Goal: Task Accomplishment & Management: Use online tool/utility

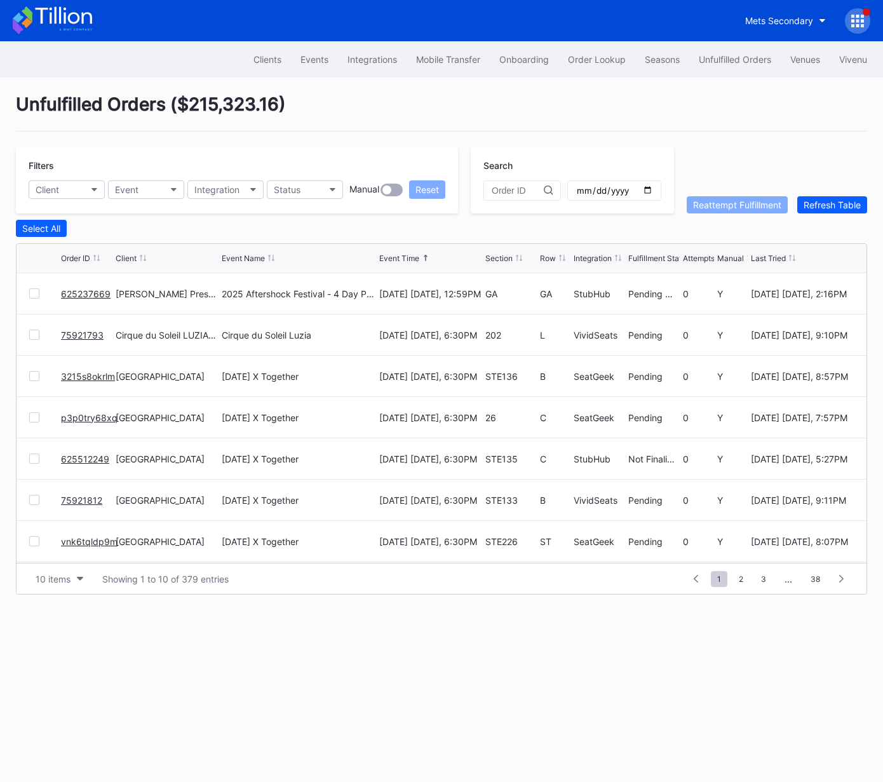
click at [64, 290] on link "625237669" at bounding box center [86, 293] width 50 height 11
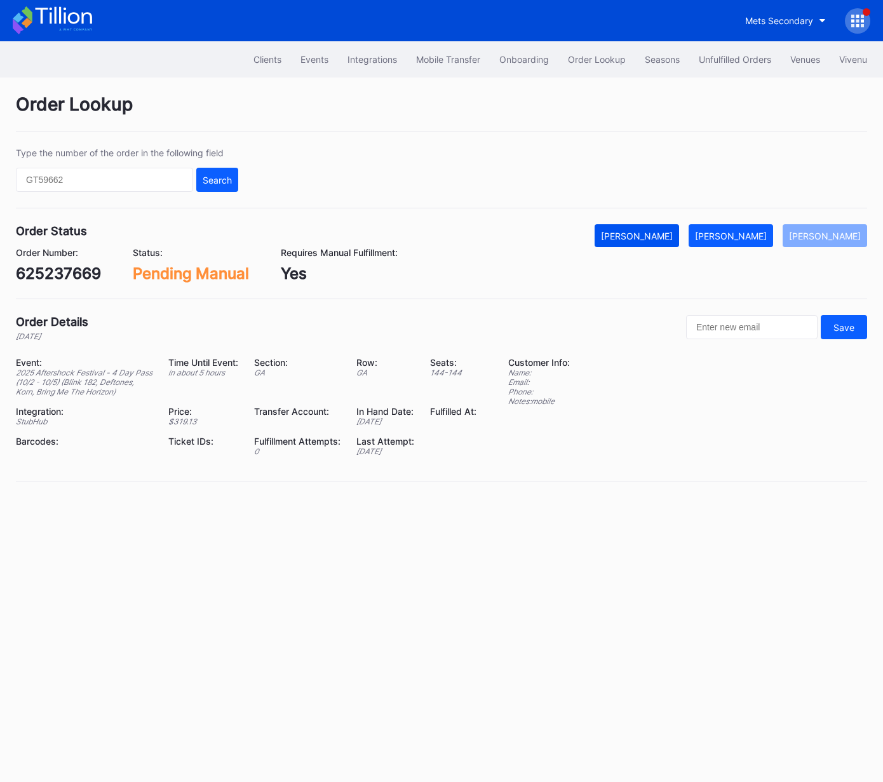
click at [672, 234] on div "[PERSON_NAME]" at bounding box center [637, 236] width 72 height 11
click at [67, 269] on div "625237669" at bounding box center [58, 273] width 85 height 18
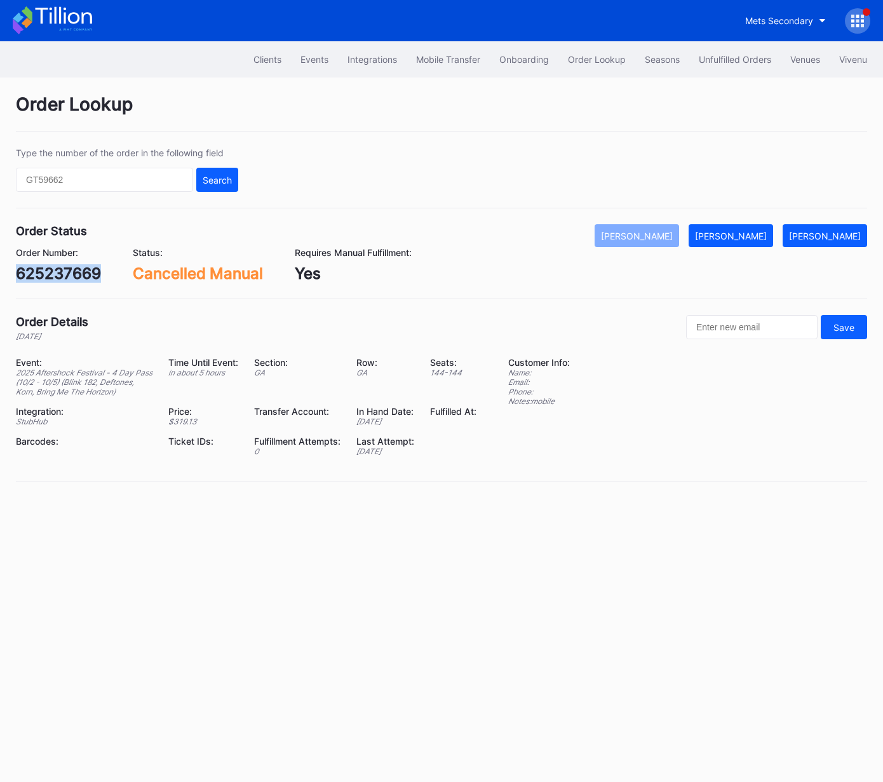
click at [67, 269] on div "625237669" at bounding box center [58, 273] width 85 height 18
copy div "625237669"
click at [741, 65] on button "Unfulfilled Orders" at bounding box center [735, 60] width 92 height 24
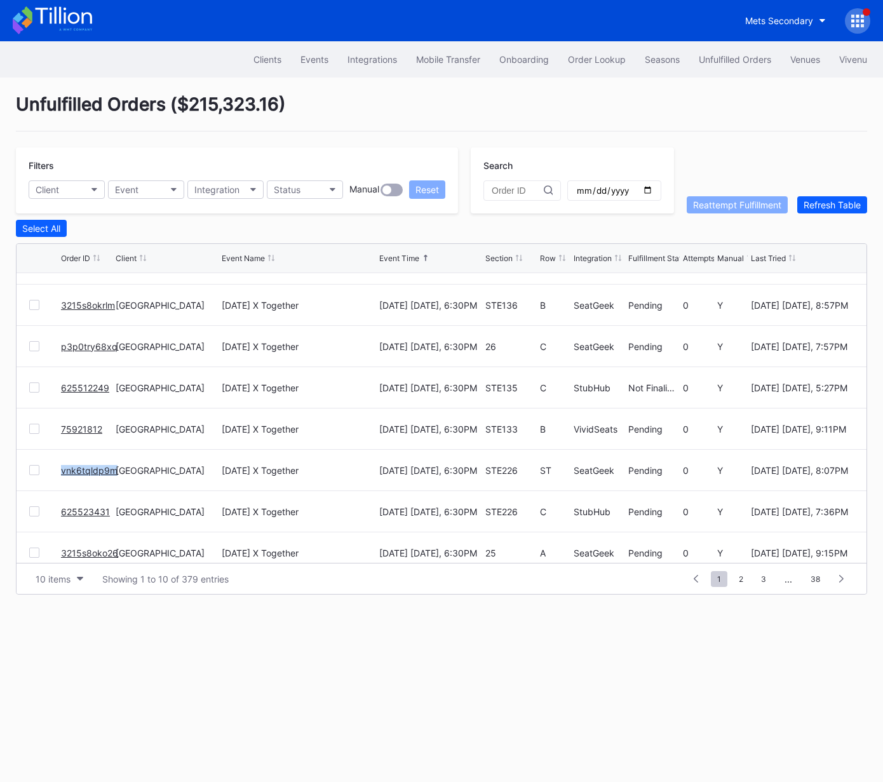
scroll to position [123, 0]
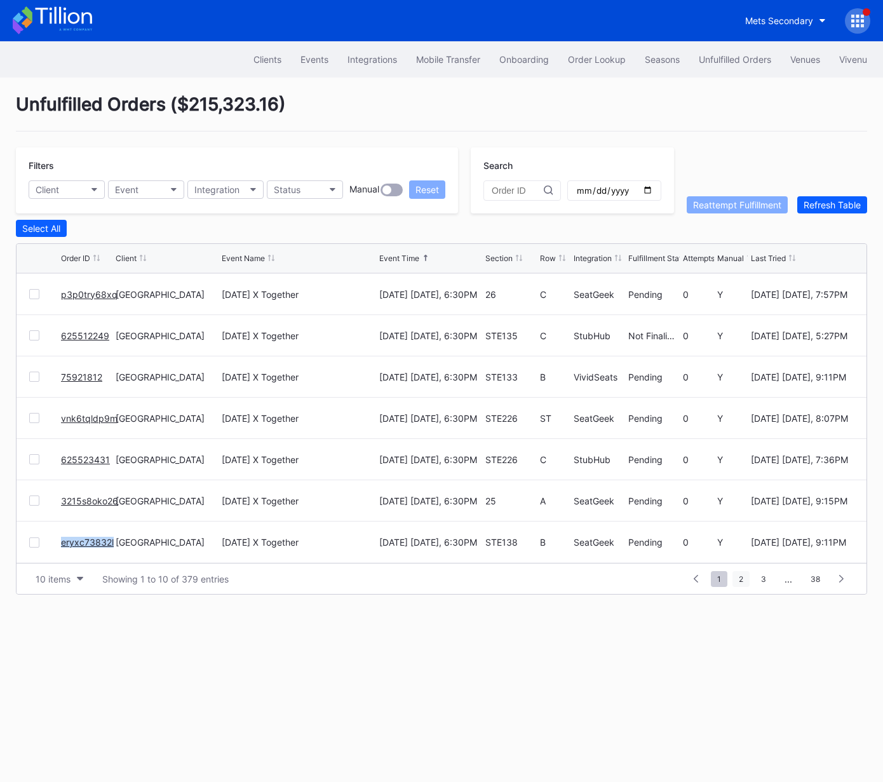
click at [740, 580] on span "2" at bounding box center [741, 579] width 17 height 16
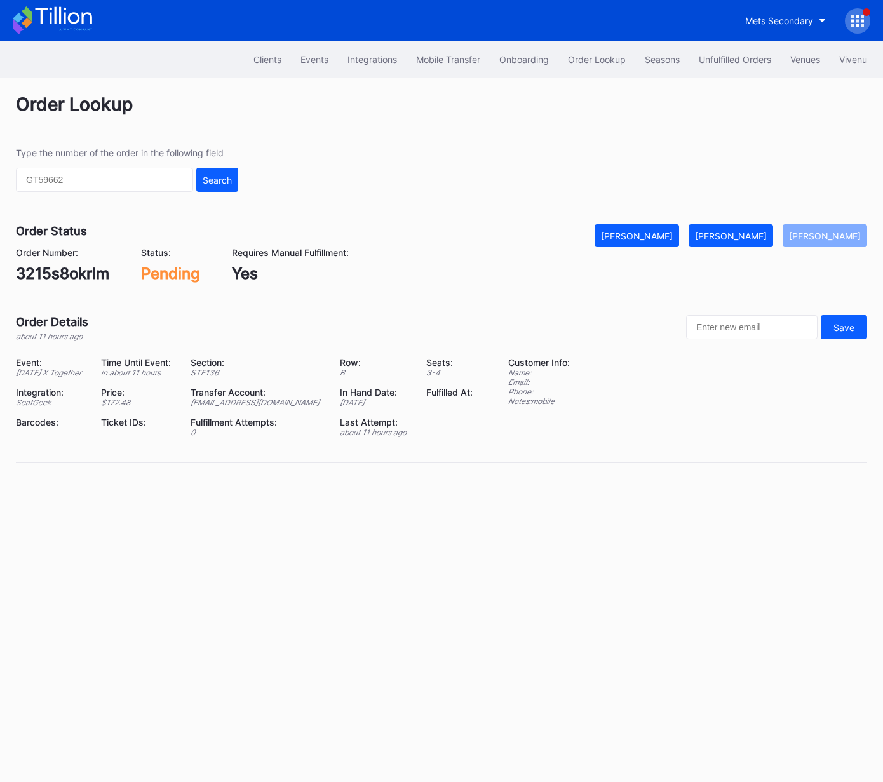
click at [64, 274] on div "3215s8okrlm" at bounding box center [62, 273] width 93 height 18
copy div "3215s8okrlm"
click at [740, 243] on button "[PERSON_NAME]" at bounding box center [731, 235] width 85 height 23
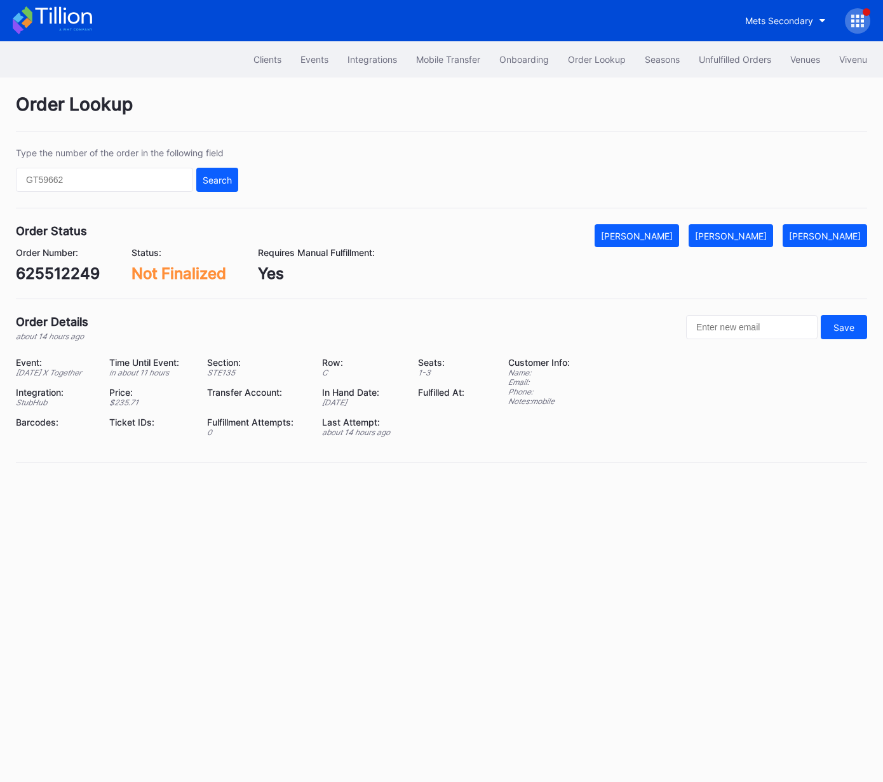
click at [77, 276] on div "625512249" at bounding box center [58, 273] width 84 height 18
click at [78, 276] on div "625512249" at bounding box center [58, 273] width 84 height 18
copy div "625512249"
click at [660, 238] on div "[PERSON_NAME]" at bounding box center [637, 236] width 72 height 11
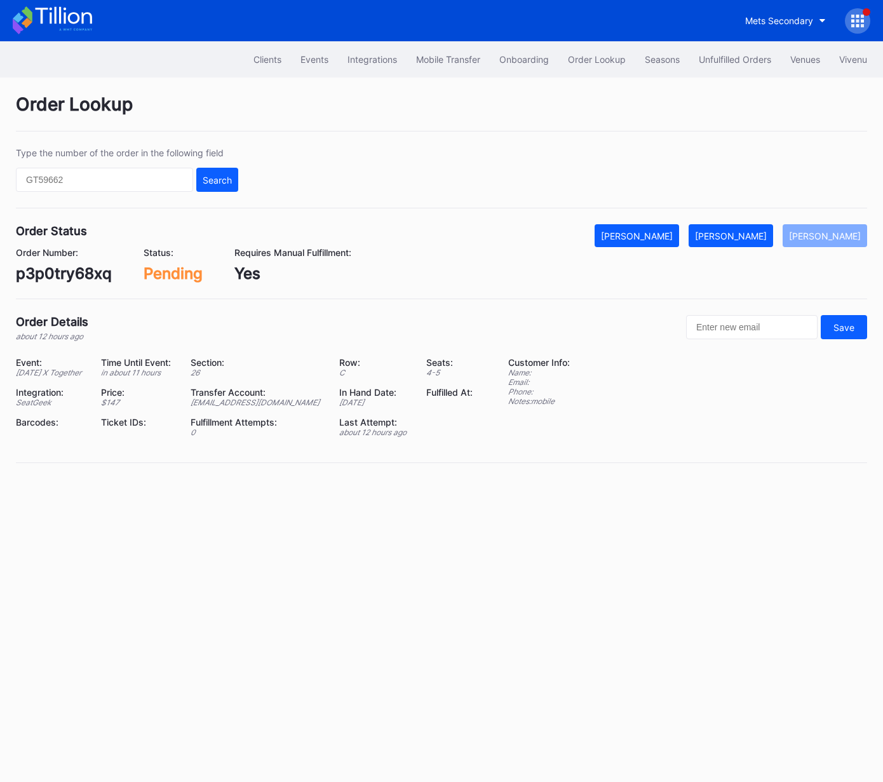
click at [90, 268] on div "p3p0try68xq" at bounding box center [64, 273] width 96 height 18
copy div "p3p0try68xq"
click at [748, 233] on div "[PERSON_NAME]" at bounding box center [731, 236] width 72 height 11
click at [92, 269] on div "vnk6tqldp9m" at bounding box center [64, 273] width 97 height 18
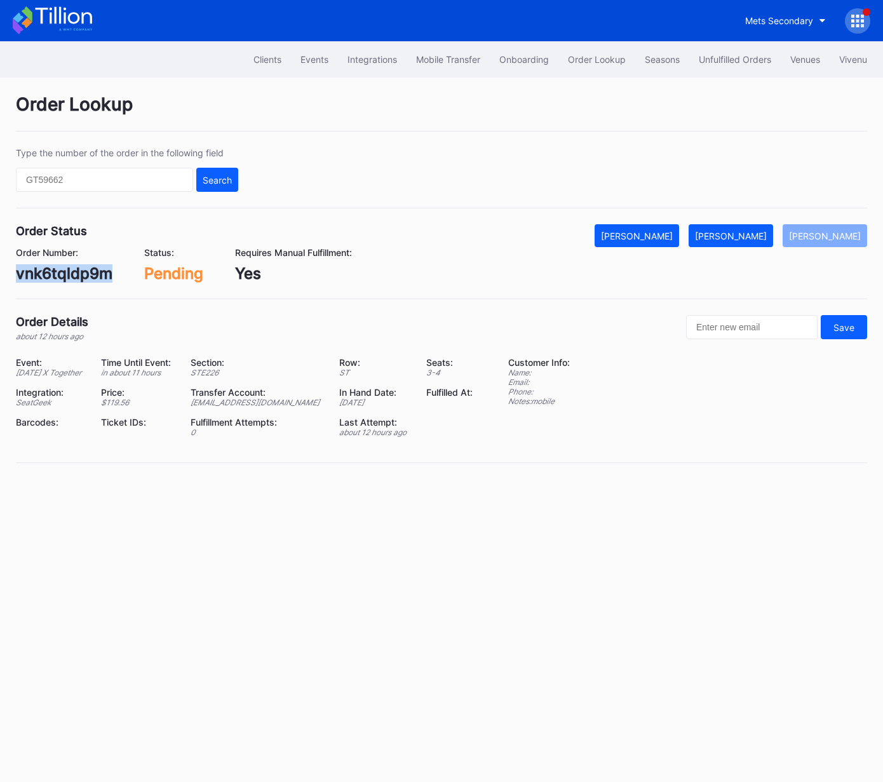
click at [92, 269] on div "vnk6tqldp9m" at bounding box center [64, 273] width 97 height 18
copy div "vnk6tqldp9m"
click at [756, 234] on div "[PERSON_NAME]" at bounding box center [731, 236] width 72 height 11
click at [53, 280] on div "75921812" at bounding box center [51, 273] width 71 height 18
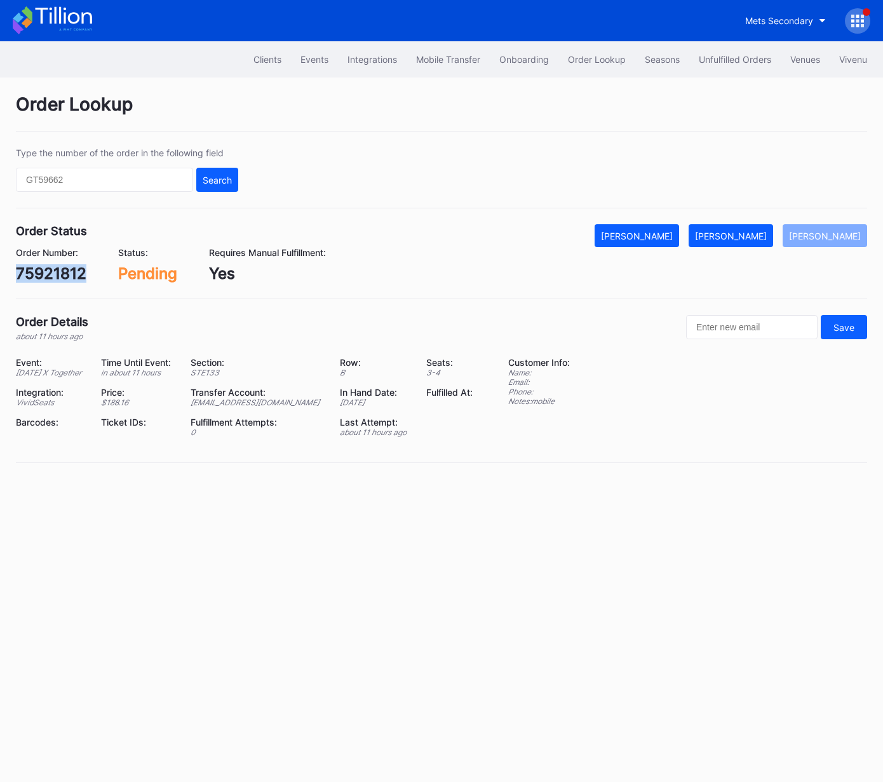
copy div "75921812"
drag, startPoint x: 750, startPoint y: 231, endPoint x: 862, endPoint y: 153, distance: 137.0
click at [750, 231] on div "[PERSON_NAME]" at bounding box center [731, 236] width 72 height 11
click at [56, 266] on div "625523431" at bounding box center [58, 273] width 84 height 18
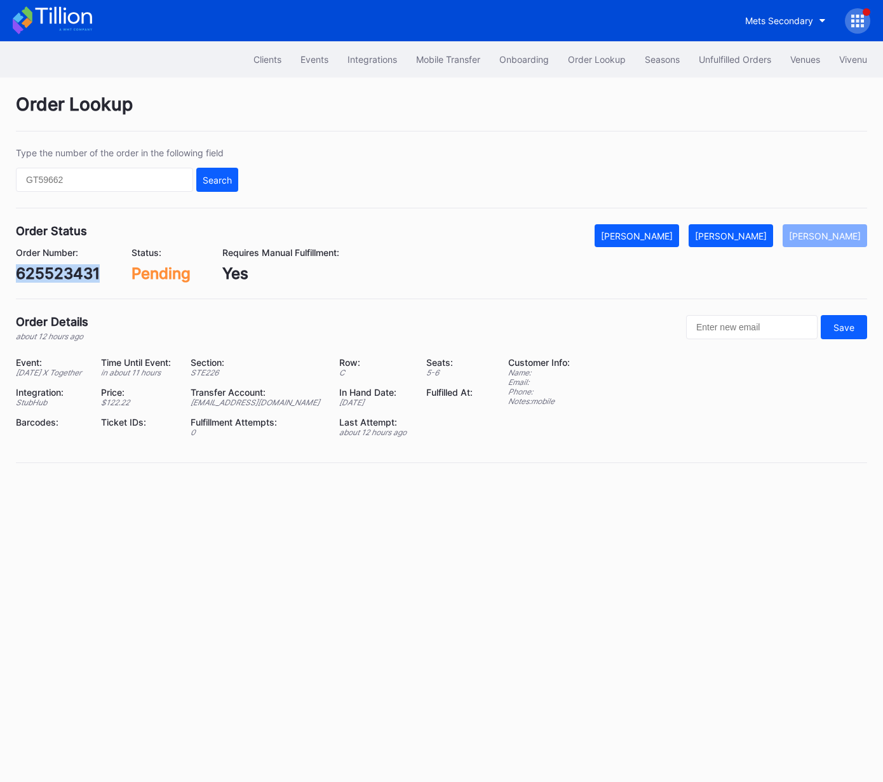
copy div "625523431"
click at [752, 237] on div "[PERSON_NAME]" at bounding box center [731, 236] width 72 height 11
click at [76, 273] on div "3215s8oko26" at bounding box center [65, 273] width 98 height 18
drag, startPoint x: 76, startPoint y: 273, endPoint x: 130, endPoint y: 287, distance: 56.4
click at [76, 273] on div "3215s8oko26" at bounding box center [65, 273] width 98 height 18
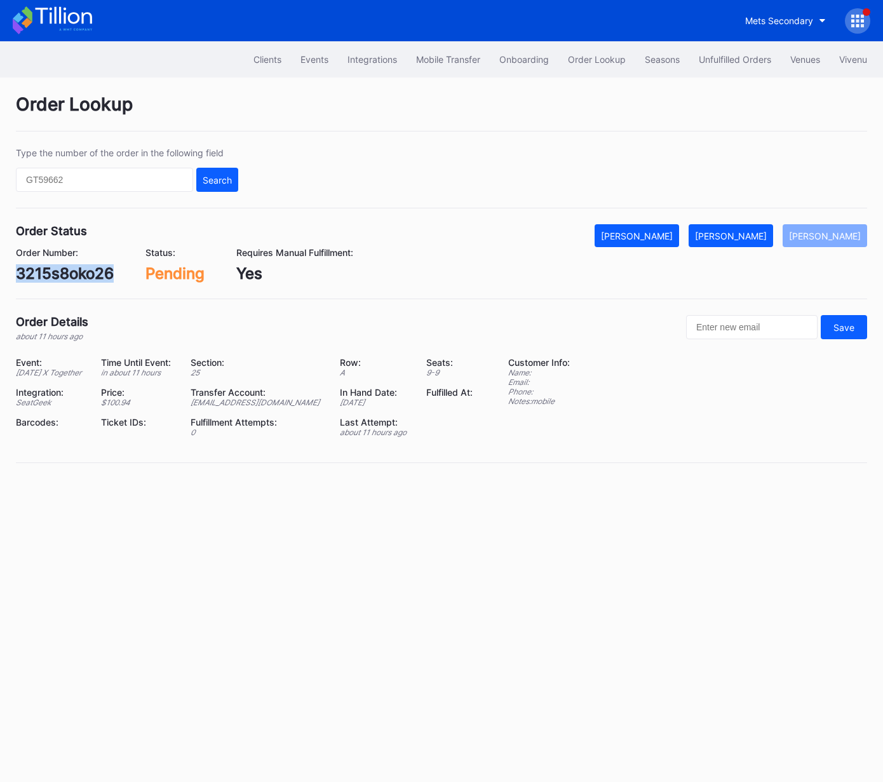
copy div "3215s8oko26"
click at [759, 235] on div "[PERSON_NAME]" at bounding box center [731, 236] width 72 height 11
click at [88, 269] on div "eryxc73832l" at bounding box center [61, 273] width 91 height 18
copy div "eryxc73832l"
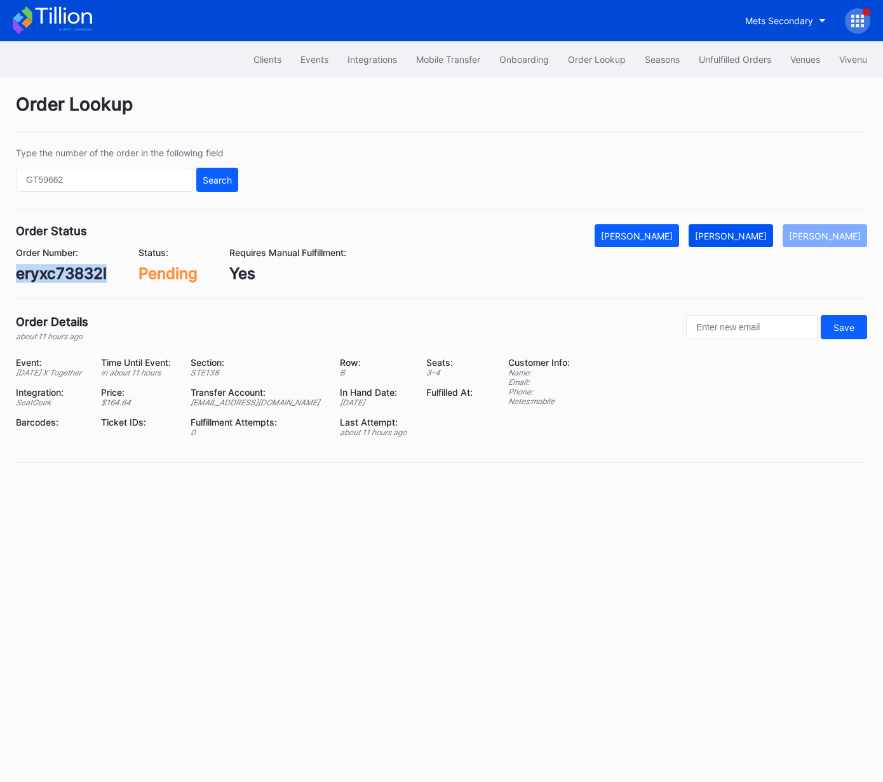
click at [754, 238] on div "[PERSON_NAME]" at bounding box center [731, 236] width 72 height 11
click at [92, 273] on div "625533252" at bounding box center [59, 273] width 86 height 18
copy div "625533252"
click at [752, 233] on div "[PERSON_NAME]" at bounding box center [731, 236] width 72 height 11
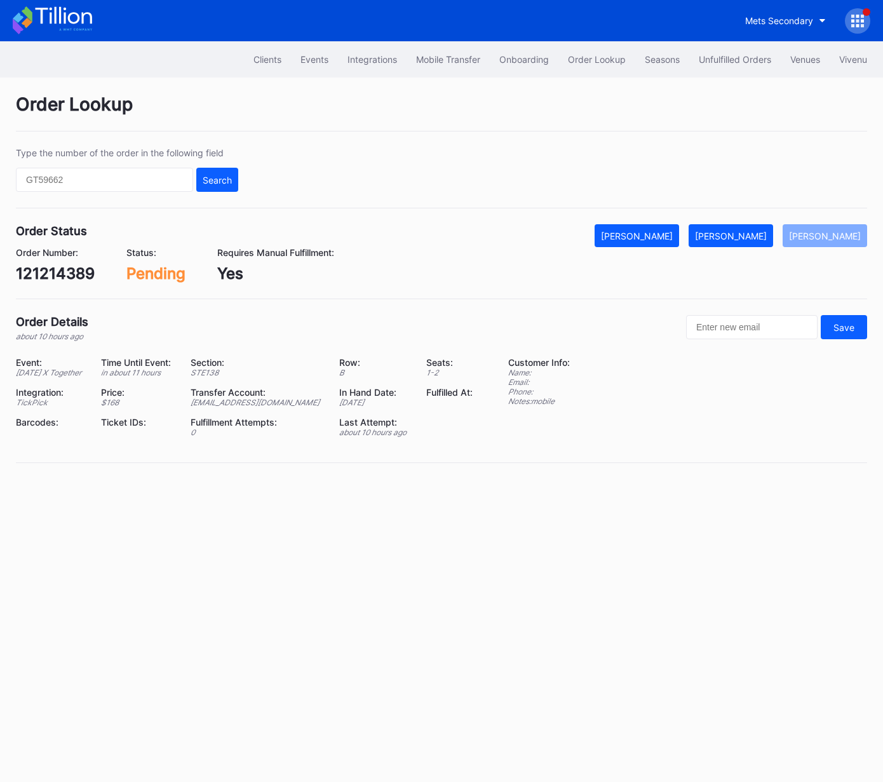
click at [69, 279] on div "121214389" at bounding box center [55, 273] width 79 height 18
copy div "121214389"
click at [757, 231] on div "[PERSON_NAME]" at bounding box center [731, 236] width 72 height 11
click at [78, 268] on div "618433870" at bounding box center [58, 273] width 84 height 18
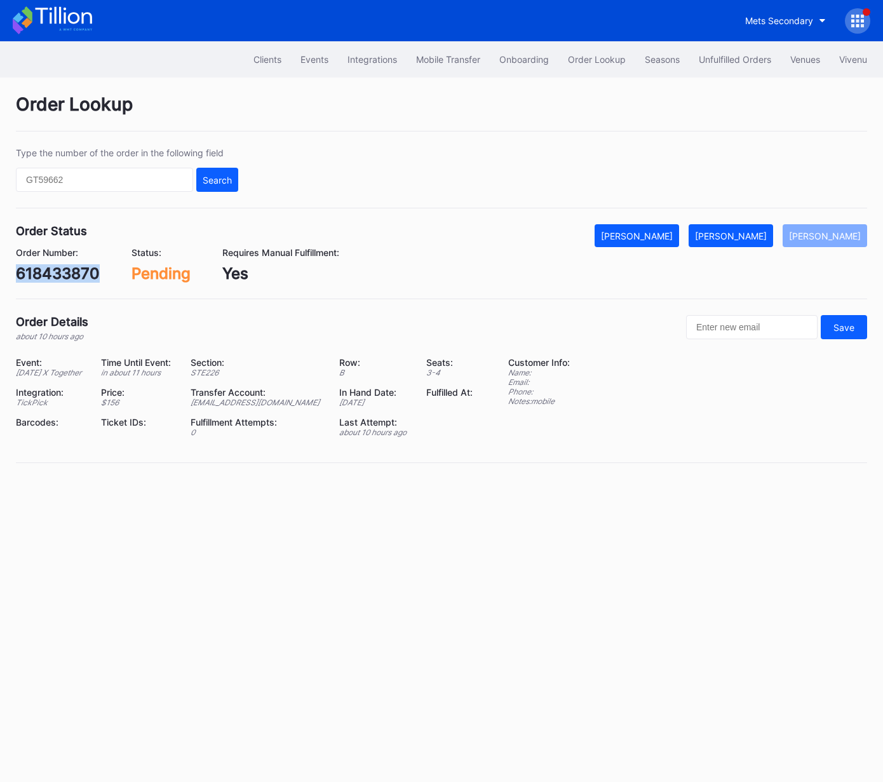
click at [78, 268] on div "618433870" at bounding box center [58, 273] width 84 height 18
copy div "618433870"
click at [746, 228] on button "[PERSON_NAME]" at bounding box center [731, 235] width 85 height 23
click at [72, 273] on div "wnl6t96n71g" at bounding box center [63, 273] width 94 height 18
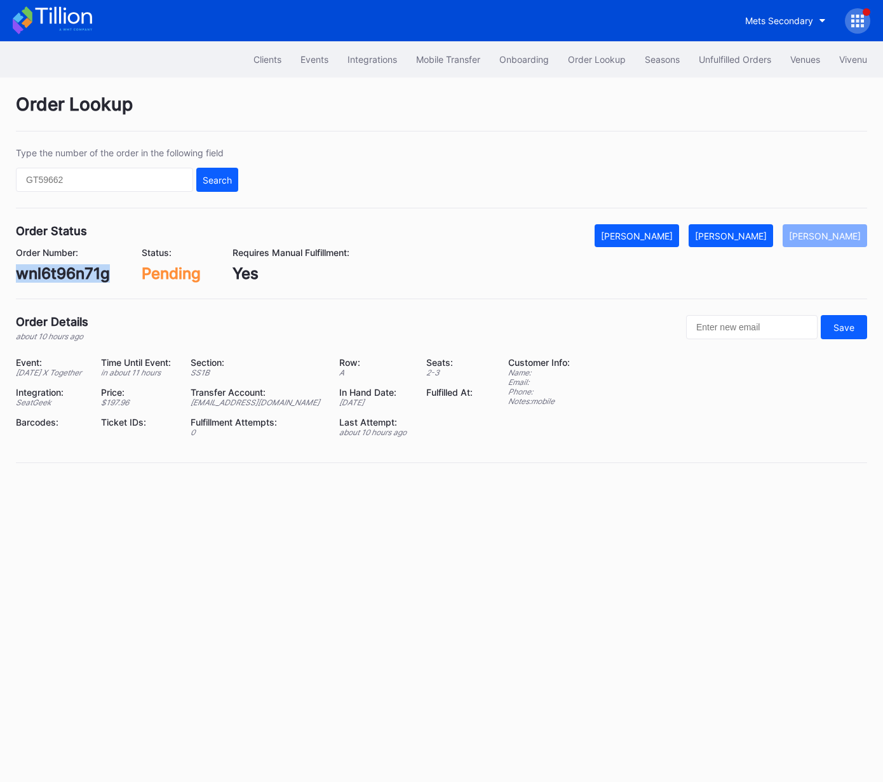
copy div "wnl6t96n71g"
click at [759, 233] on div "[PERSON_NAME]" at bounding box center [731, 236] width 72 height 11
click at [58, 278] on div "75922591" at bounding box center [52, 273] width 73 height 18
copy div "75922591"
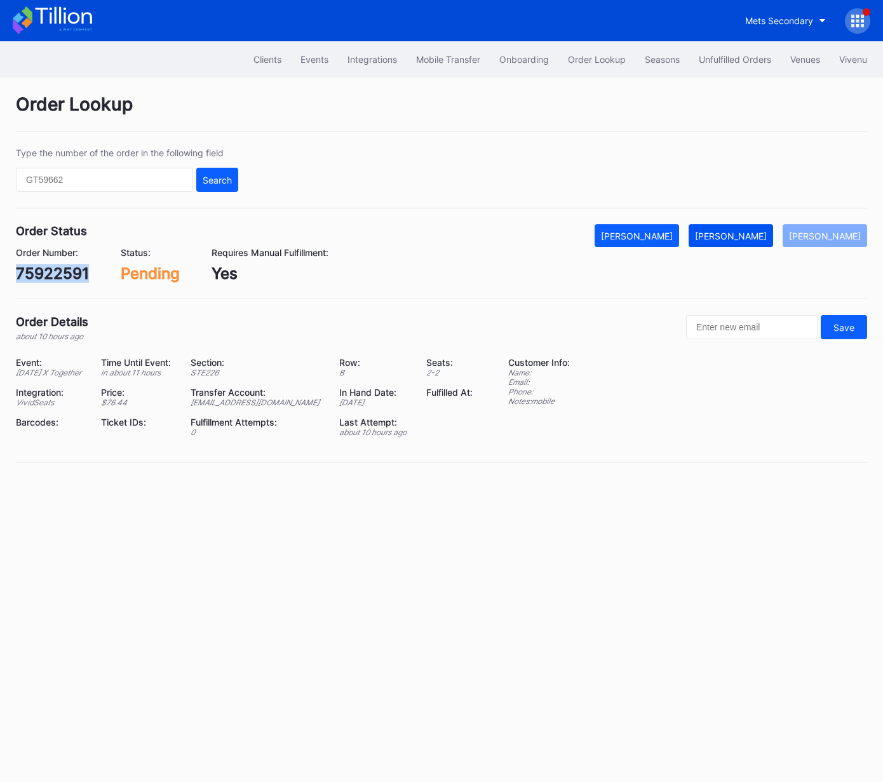
drag, startPoint x: 763, startPoint y: 232, endPoint x: 769, endPoint y: 228, distance: 7.4
click at [763, 232] on div "[PERSON_NAME]" at bounding box center [731, 236] width 72 height 11
click at [66, 271] on div "12xps01m25g" at bounding box center [67, 273] width 102 height 18
copy div "12xps01m25g"
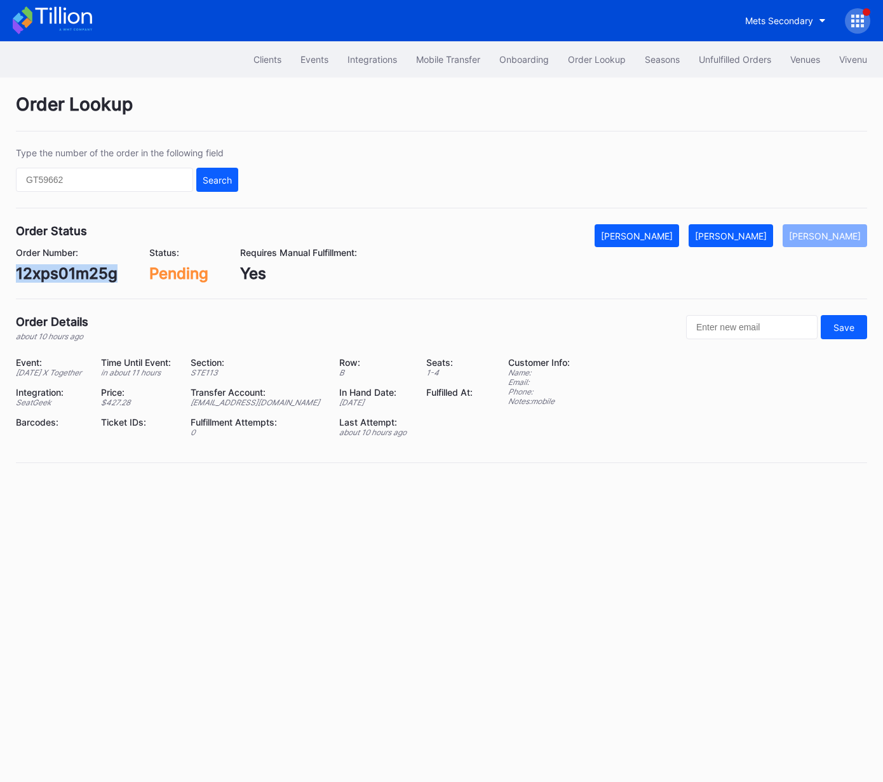
drag, startPoint x: 740, startPoint y: 239, endPoint x: 794, endPoint y: 203, distance: 65.2
click at [740, 239] on div "[PERSON_NAME]" at bounding box center [731, 236] width 72 height 11
click at [68, 273] on div "75923780" at bounding box center [54, 273] width 76 height 18
copy div "75923780"
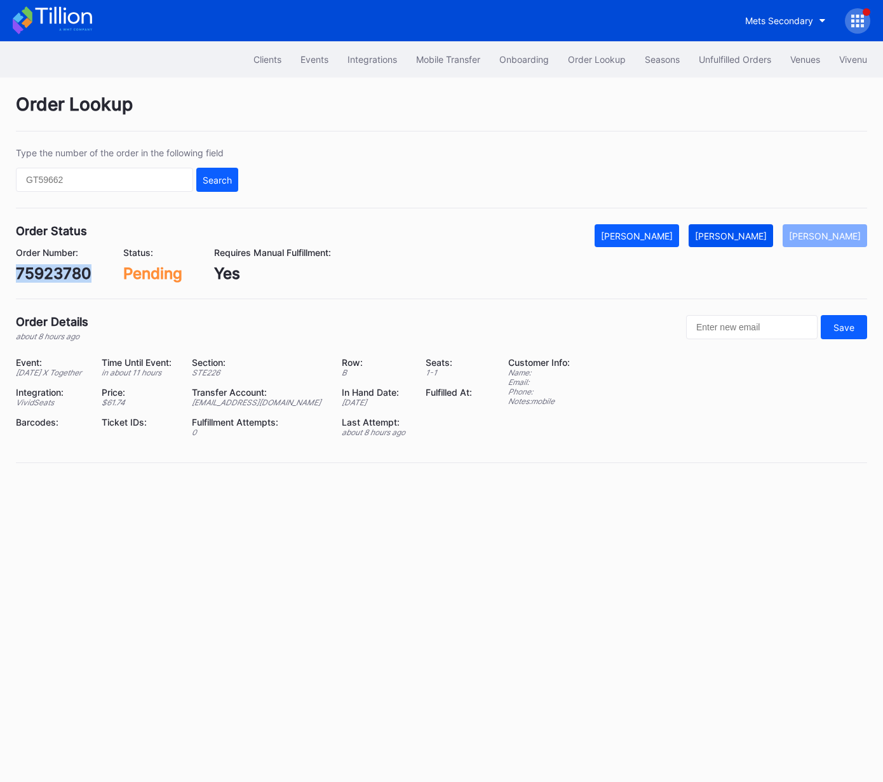
click at [745, 235] on div "[PERSON_NAME]" at bounding box center [731, 236] width 72 height 11
click at [98, 269] on div "g9rxt6xev51" at bounding box center [61, 273] width 90 height 18
copy div "g9rxt6xev51"
click at [767, 238] on div "[PERSON_NAME]" at bounding box center [731, 236] width 72 height 11
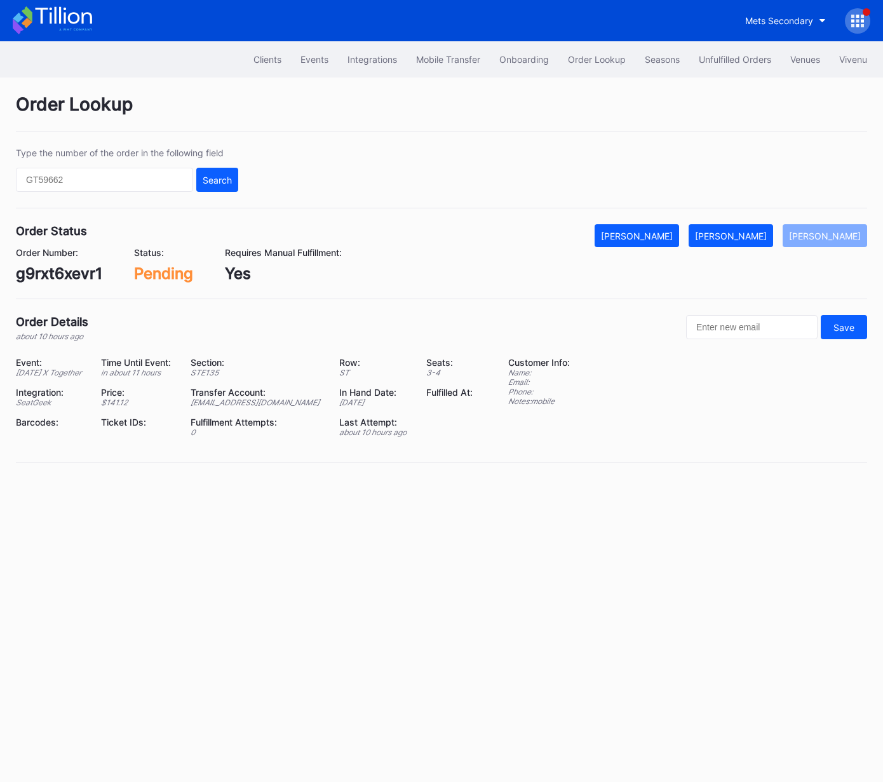
click at [76, 275] on div "g9rxt6xevr1" at bounding box center [59, 273] width 86 height 18
copy div "g9rxt6xevr1"
drag, startPoint x: 761, startPoint y: 234, endPoint x: 862, endPoint y: 156, distance: 127.2
click at [761, 234] on div "[PERSON_NAME]" at bounding box center [731, 236] width 72 height 11
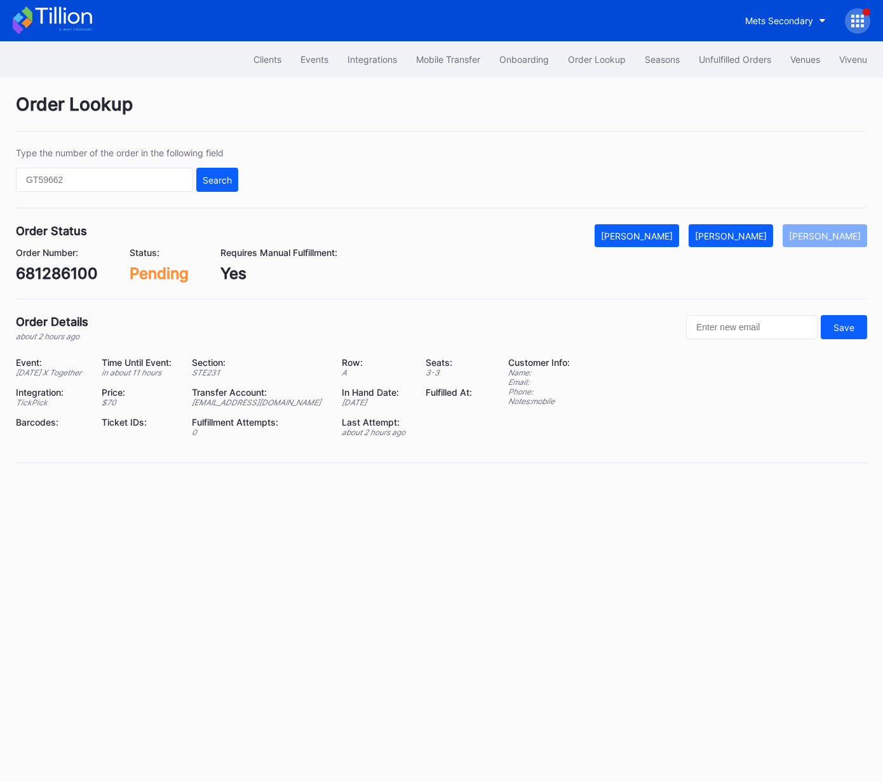
click at [83, 276] on div "681286100" at bounding box center [57, 273] width 82 height 18
copy div "681286100"
drag, startPoint x: 756, startPoint y: 232, endPoint x: 882, endPoint y: 169, distance: 141.2
click at [760, 231] on div "[PERSON_NAME]" at bounding box center [731, 236] width 72 height 11
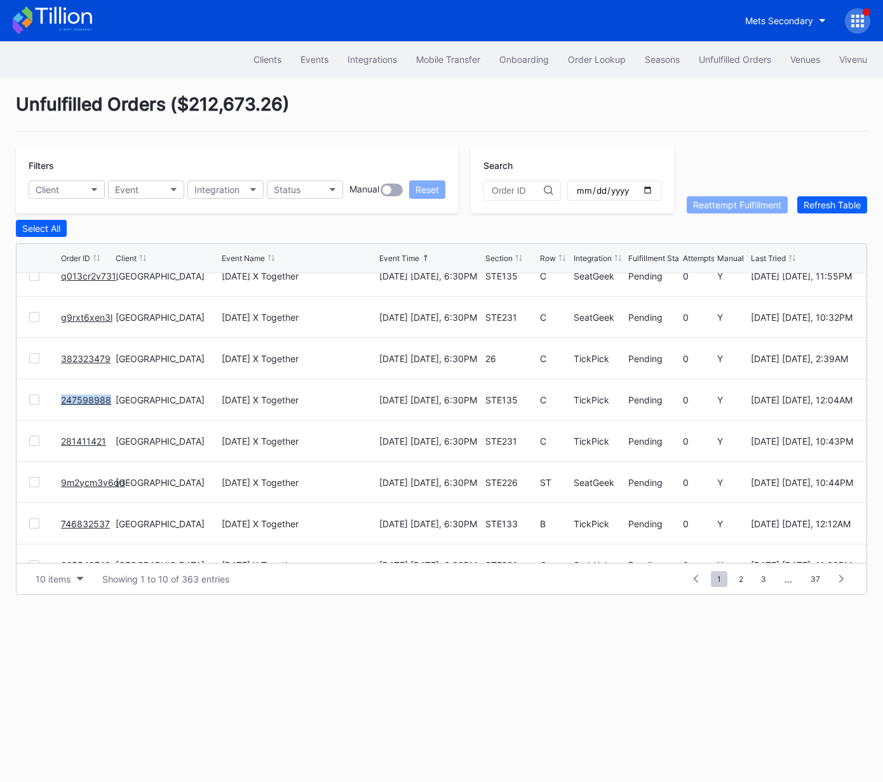
scroll to position [123, 0]
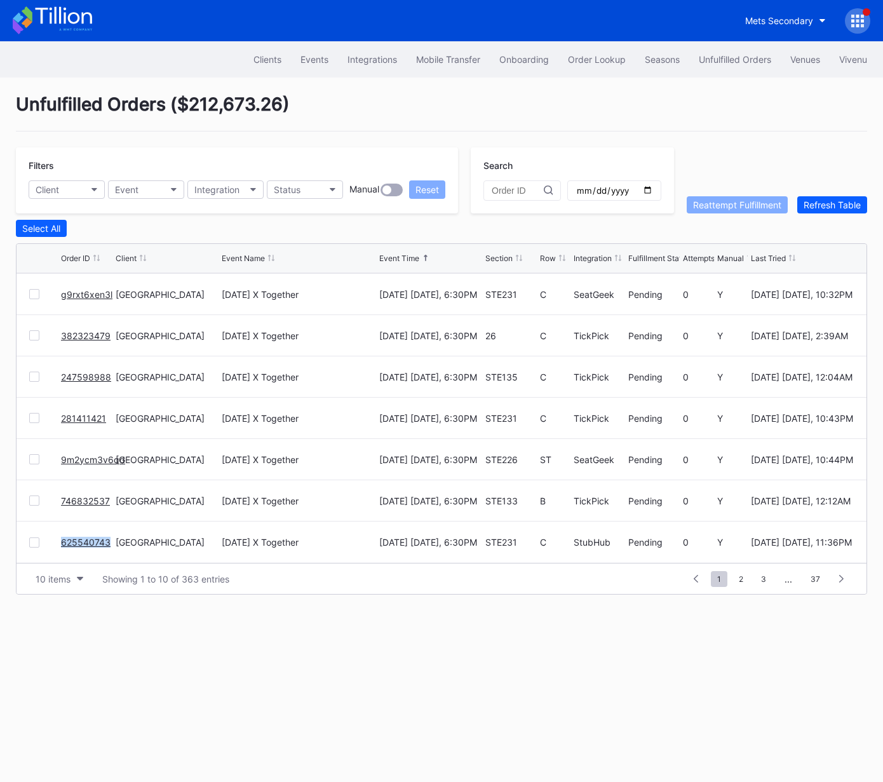
drag, startPoint x: 740, startPoint y: 577, endPoint x: 704, endPoint y: 563, distance: 38.8
click at [740, 577] on span "2" at bounding box center [741, 579] width 17 height 16
click at [738, 580] on span "3" at bounding box center [741, 579] width 18 height 16
click at [742, 573] on span "4" at bounding box center [742, 579] width 18 height 16
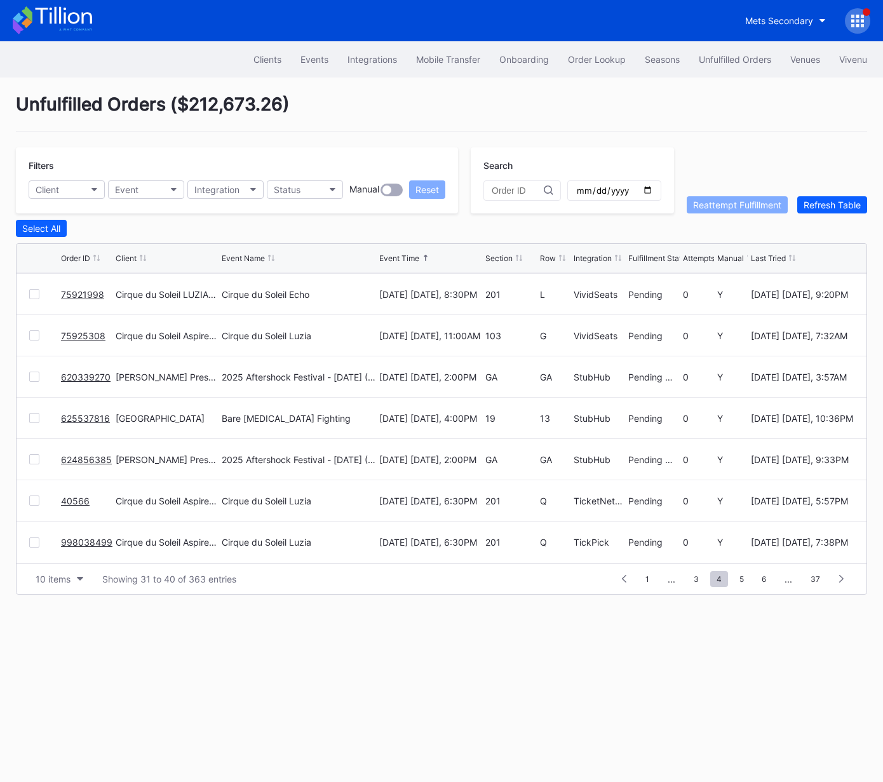
scroll to position [0, 0]
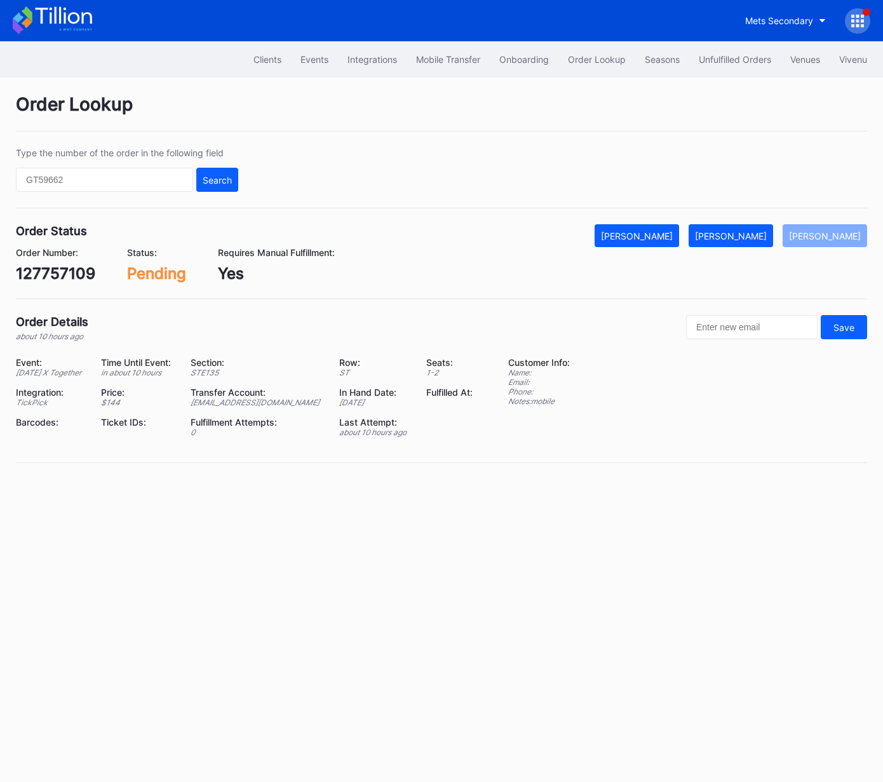
click at [72, 268] on div "127757109" at bounding box center [55, 273] width 79 height 18
copy div "127757109"
drag, startPoint x: 742, startPoint y: 232, endPoint x: 881, endPoint y: 168, distance: 153.0
click at [742, 233] on div "[PERSON_NAME]" at bounding box center [731, 236] width 72 height 11
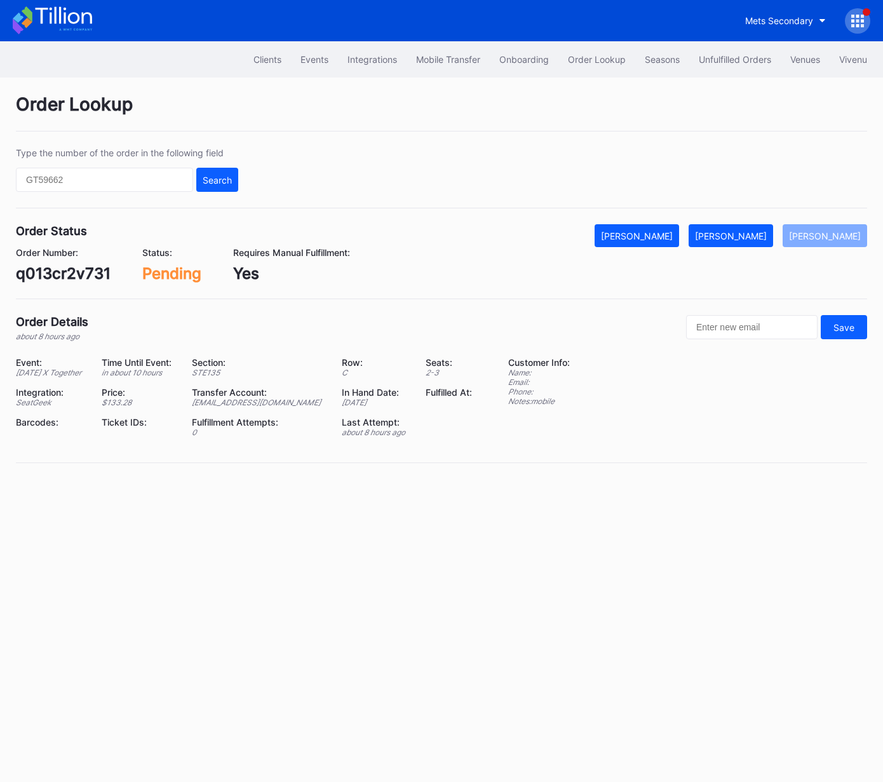
click at [62, 278] on div "q013cr2v731" at bounding box center [63, 273] width 95 height 18
drag, startPoint x: 62, startPoint y: 278, endPoint x: 453, endPoint y: 257, distance: 392.0
click at [62, 278] on div "q013cr2v731" at bounding box center [63, 273] width 95 height 18
copy div "q013cr2v731"
drag, startPoint x: 764, startPoint y: 237, endPoint x: 859, endPoint y: 182, distance: 109.6
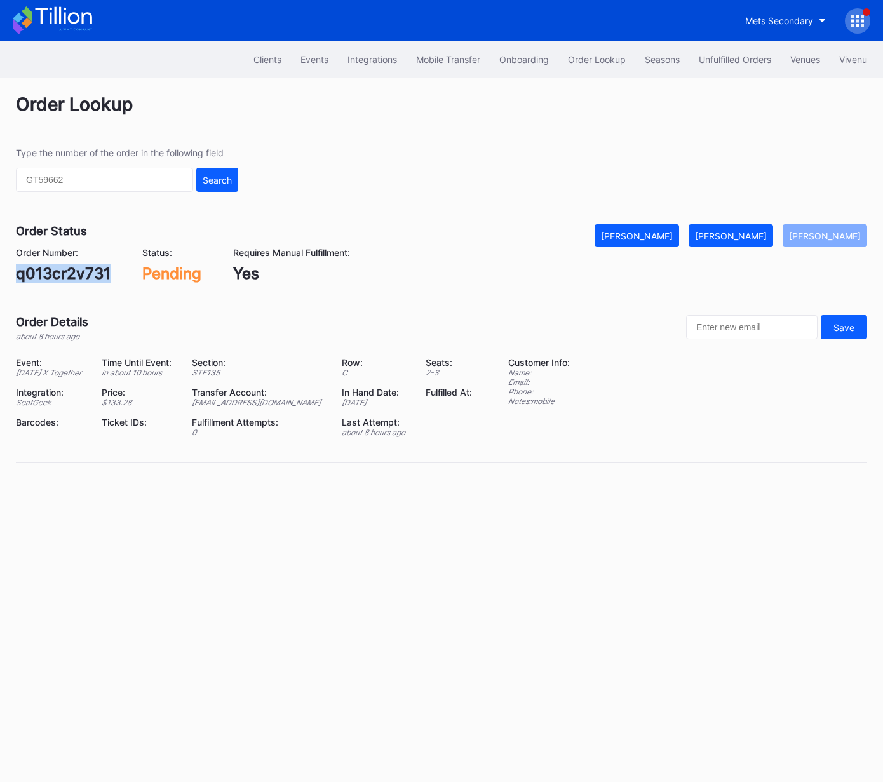
click at [766, 236] on div "Mark Fulfilled" at bounding box center [731, 236] width 72 height 11
click at [72, 273] on div "g9rxt6xen3l" at bounding box center [59, 273] width 87 height 18
copy div "g9rxt6xen3l"
click at [764, 240] on div "[PERSON_NAME]" at bounding box center [731, 236] width 72 height 11
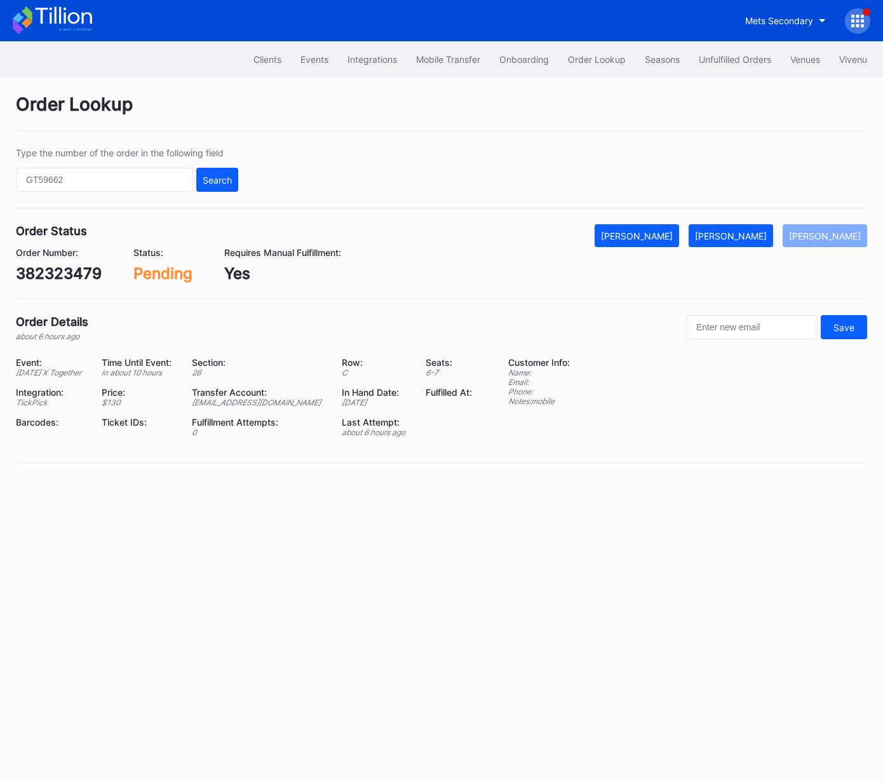
click at [79, 273] on div "382323479" at bounding box center [59, 273] width 86 height 18
copy div "382323479"
click at [759, 231] on div "[PERSON_NAME]" at bounding box center [731, 236] width 72 height 11
click at [58, 268] on div "247598988" at bounding box center [59, 273] width 86 height 18
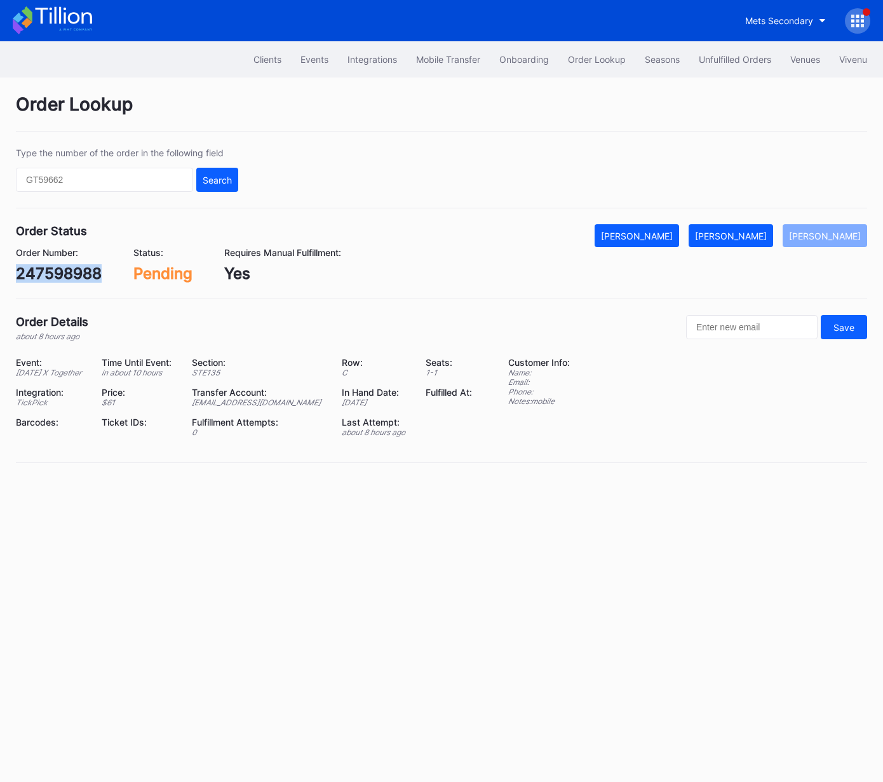
click at [58, 268] on div "247598988" at bounding box center [59, 273] width 86 height 18
copy div "247598988"
drag, startPoint x: 747, startPoint y: 234, endPoint x: 858, endPoint y: 214, distance: 112.3
click at [747, 234] on div "[PERSON_NAME]" at bounding box center [731, 236] width 72 height 11
click at [76, 277] on div "281411421" at bounding box center [54, 273] width 77 height 18
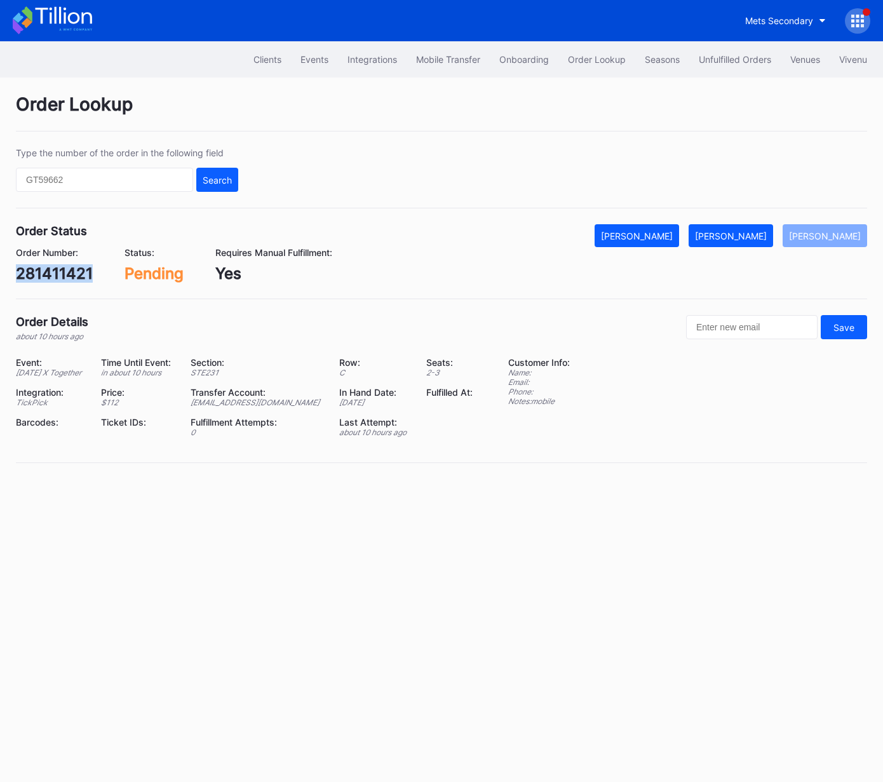
click at [76, 277] on div "281411421" at bounding box center [54, 273] width 77 height 18
copy div "281411421"
drag, startPoint x: 757, startPoint y: 237, endPoint x: 869, endPoint y: 207, distance: 116.4
click at [757, 236] on div "[PERSON_NAME]" at bounding box center [731, 236] width 72 height 11
click at [79, 277] on div "9m2ycm3v6qd" at bounding box center [71, 273] width 111 height 18
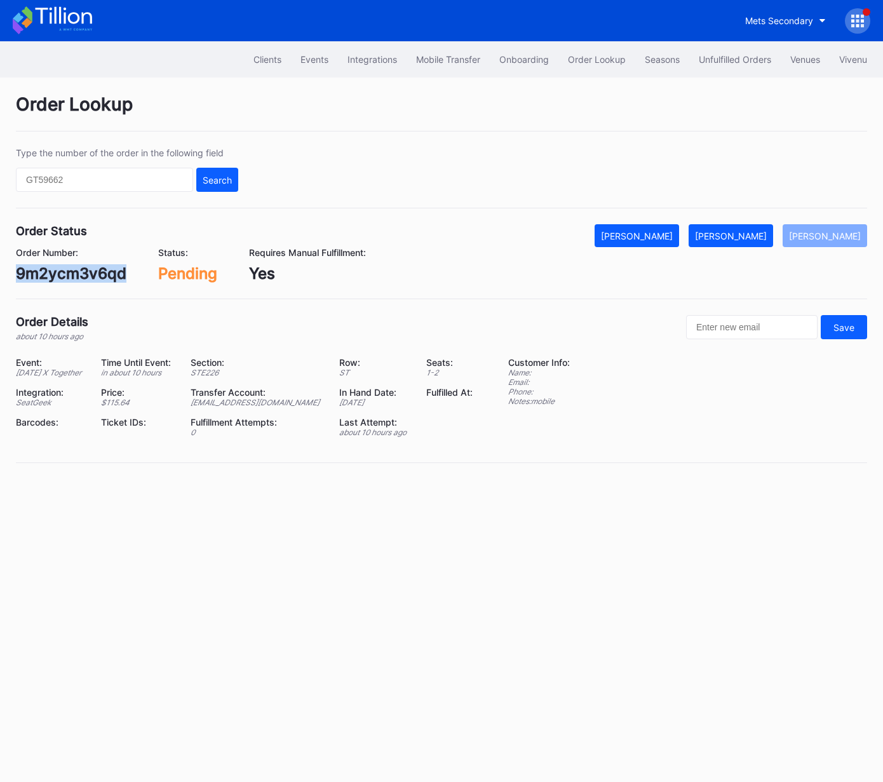
drag, startPoint x: 79, startPoint y: 277, endPoint x: 243, endPoint y: 266, distance: 165.0
click at [79, 277] on div "9m2ycm3v6qd" at bounding box center [71, 273] width 111 height 18
copy div "9m2ycm3v6qd"
click at [766, 233] on div "[PERSON_NAME]" at bounding box center [731, 236] width 72 height 11
click at [64, 277] on div "746832537" at bounding box center [58, 273] width 85 height 18
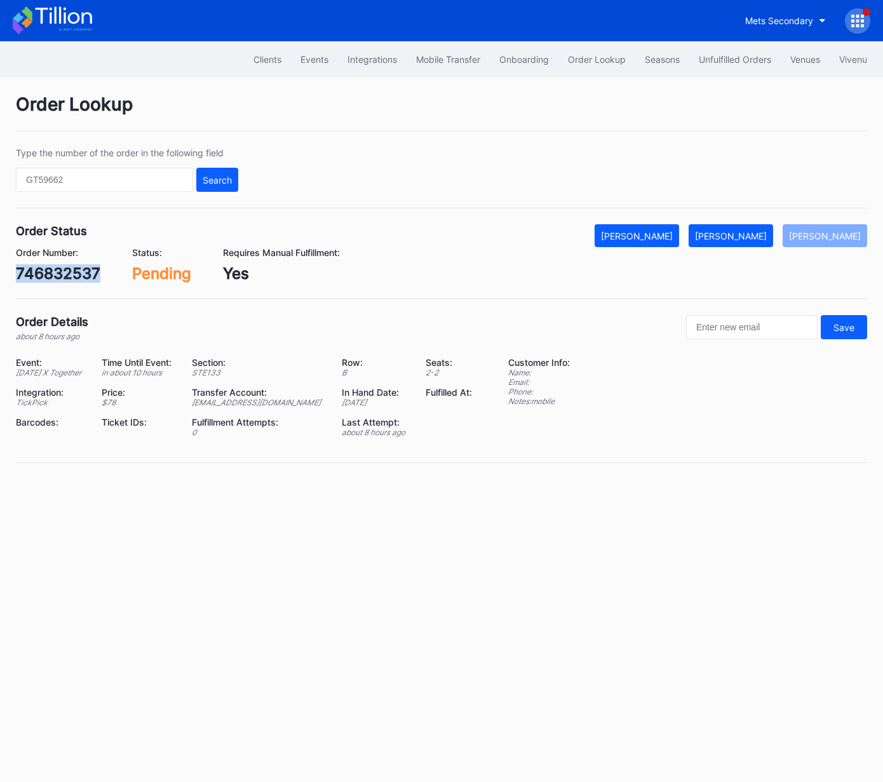
click at [64, 277] on div "746832537" at bounding box center [58, 273] width 85 height 18
copy div "746832537"
click at [745, 240] on button "[PERSON_NAME]" at bounding box center [731, 235] width 85 height 23
copy div "746832537"
click at [62, 275] on div "625540743" at bounding box center [59, 273] width 86 height 18
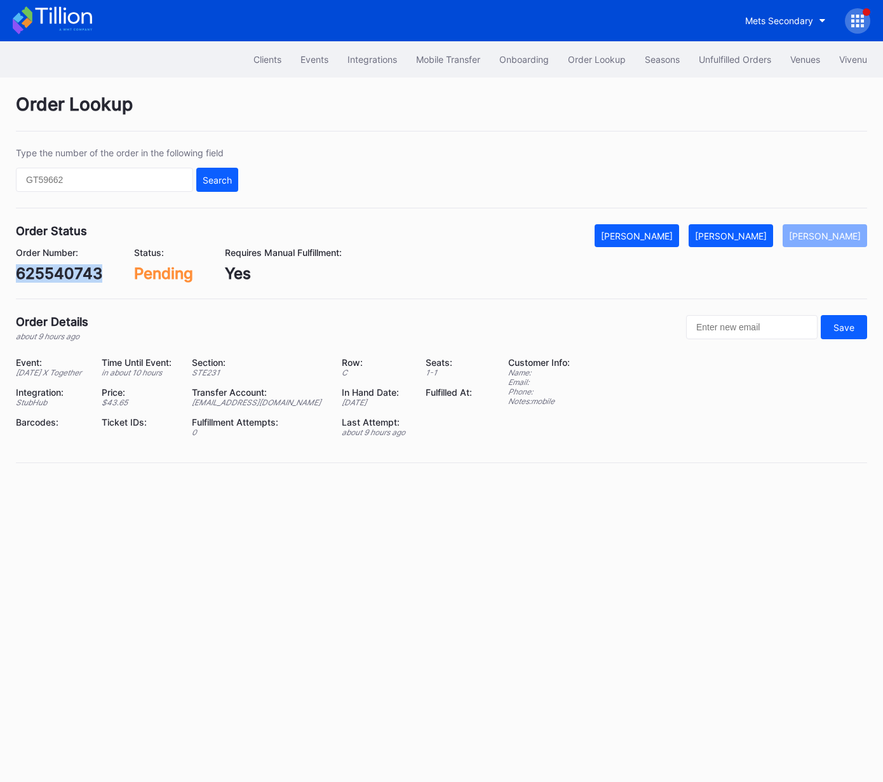
click at [62, 275] on div "625540743" at bounding box center [59, 273] width 86 height 18
copy div "625540743"
click at [745, 231] on div "[PERSON_NAME]" at bounding box center [731, 236] width 72 height 11
click at [92, 274] on div "697356094" at bounding box center [59, 273] width 86 height 18
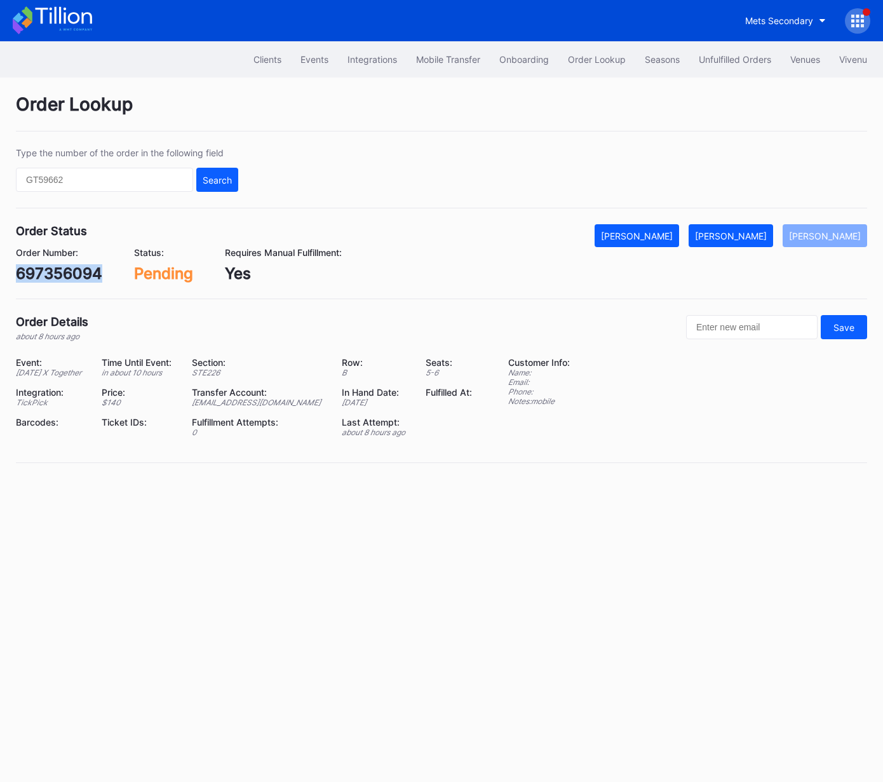
copy div "697356094"
click at [752, 238] on div "[PERSON_NAME]" at bounding box center [731, 236] width 72 height 11
click at [47, 275] on div "197687900" at bounding box center [57, 273] width 83 height 18
copy div "197687900"
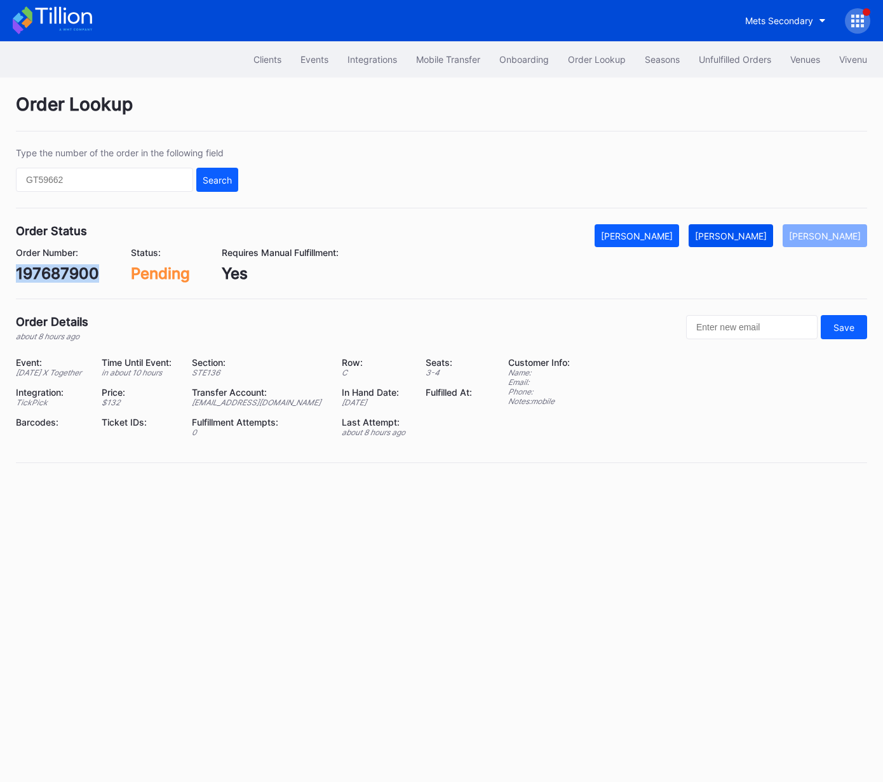
click at [743, 241] on button "[PERSON_NAME]" at bounding box center [731, 235] width 85 height 23
click at [71, 275] on div "625548049" at bounding box center [60, 273] width 88 height 18
copy div "625548049"
drag, startPoint x: 754, startPoint y: 238, endPoint x: 813, endPoint y: 214, distance: 63.8
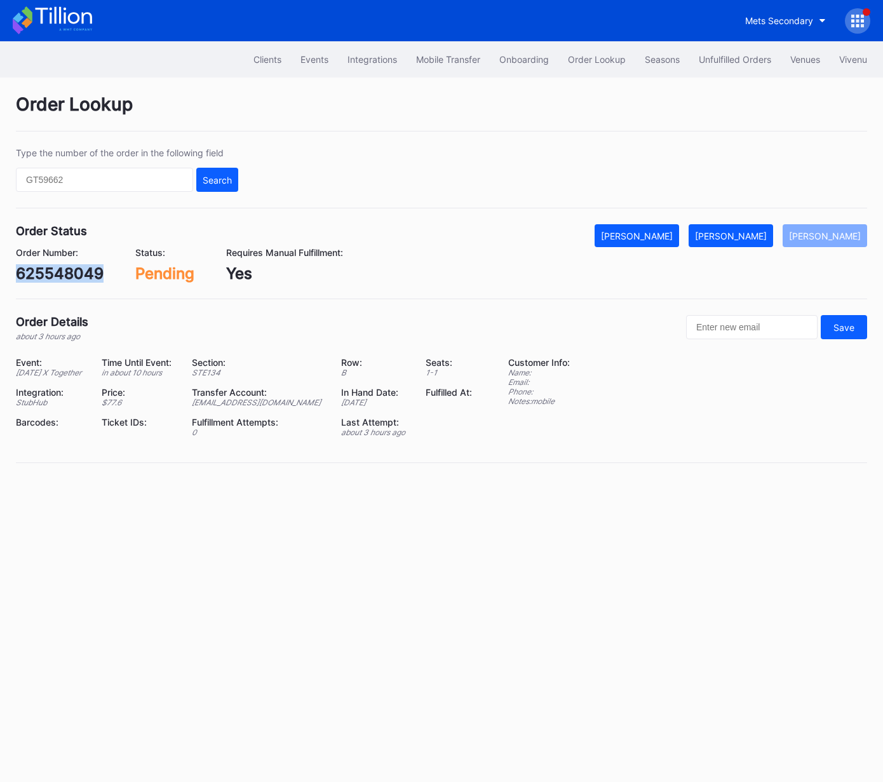
click at [754, 238] on div "[PERSON_NAME]" at bounding box center [731, 236] width 72 height 11
click at [74, 271] on div "75924363" at bounding box center [54, 273] width 76 height 18
drag, startPoint x: 74, startPoint y: 271, endPoint x: 318, endPoint y: 260, distance: 243.6
click at [74, 271] on div "75924363" at bounding box center [54, 273] width 76 height 18
copy div "75924363"
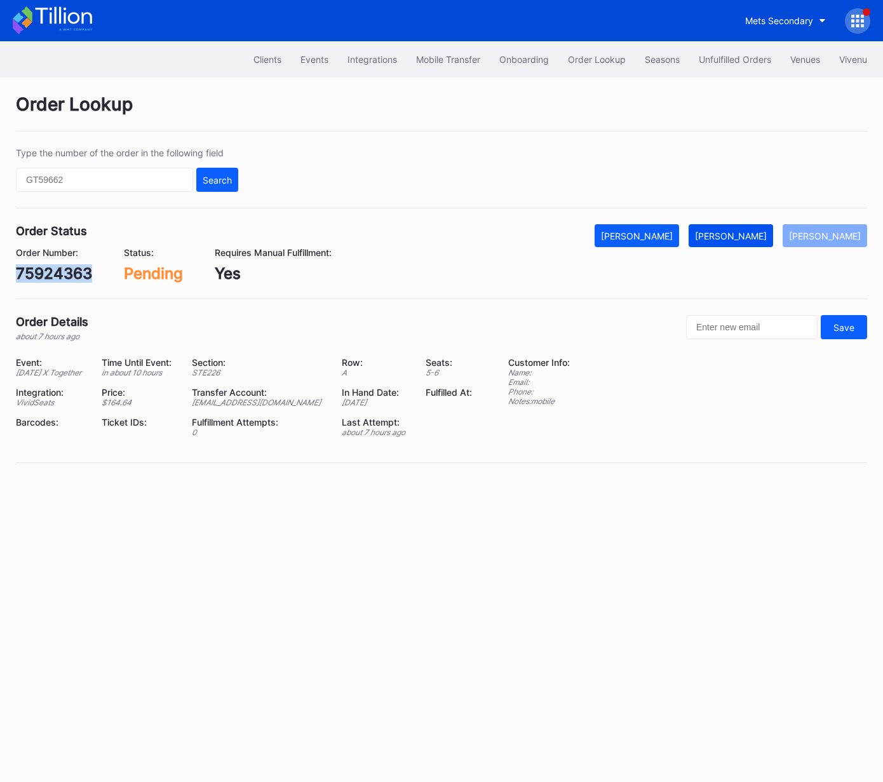
click at [741, 240] on div "[PERSON_NAME]" at bounding box center [731, 236] width 72 height 11
click at [82, 276] on div "xnd6t6ly1k2" at bounding box center [60, 273] width 89 height 18
copy div "xnd6t6ly1k2"
click at [752, 236] on div "[PERSON_NAME]" at bounding box center [731, 236] width 72 height 11
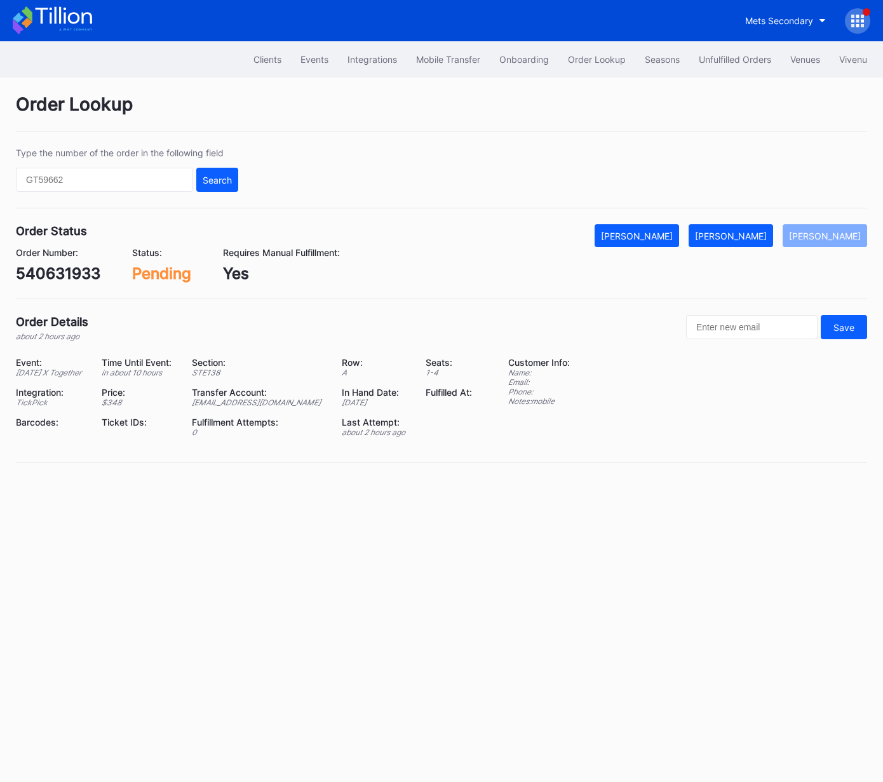
click at [93, 276] on div "540631933" at bounding box center [58, 273] width 85 height 18
copy div "540631933"
click at [754, 231] on div "[PERSON_NAME]" at bounding box center [731, 236] width 72 height 11
click at [72, 277] on div "222673803" at bounding box center [59, 273] width 86 height 18
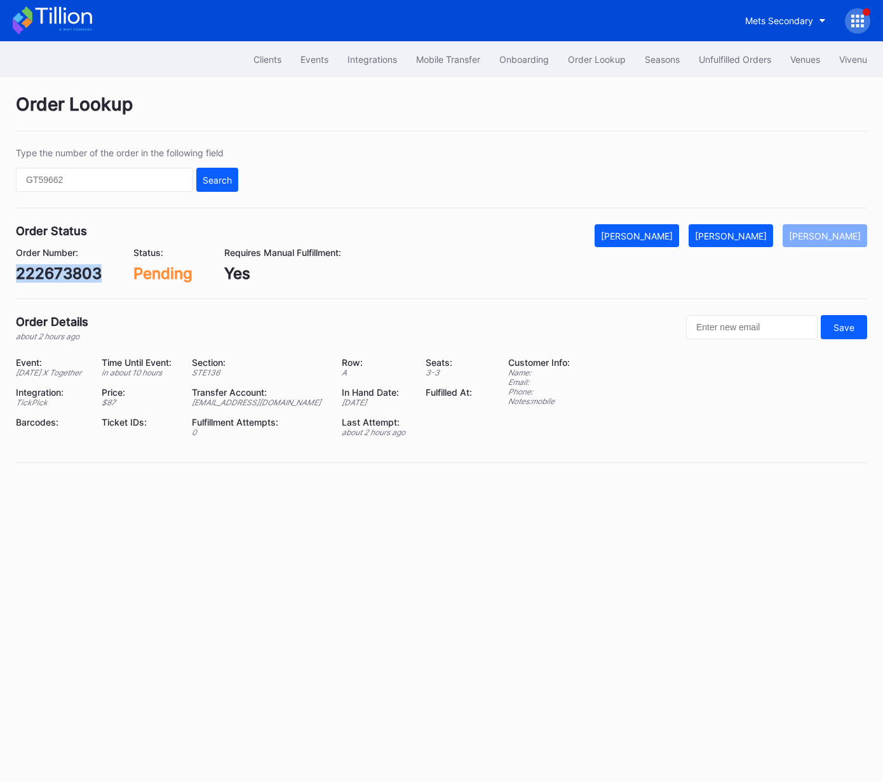
drag, startPoint x: 72, startPoint y: 277, endPoint x: 207, endPoint y: 275, distance: 134.1
click at [72, 277] on div "222673803" at bounding box center [59, 273] width 86 height 18
copy div "222673803"
click at [83, 276] on div "298690782" at bounding box center [59, 273] width 86 height 18
click at [83, 275] on div "298690782" at bounding box center [59, 273] width 86 height 18
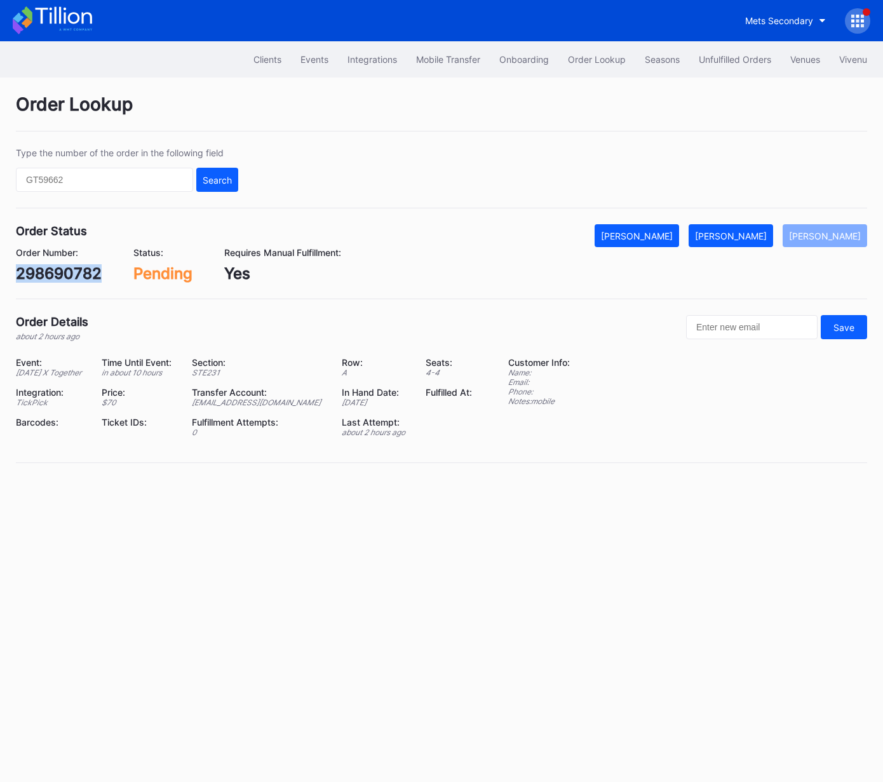
copy div "298690782"
click at [759, 234] on div "[PERSON_NAME]" at bounding box center [731, 236] width 72 height 11
click at [69, 269] on div "625550399" at bounding box center [59, 273] width 86 height 18
copy div "625550399"
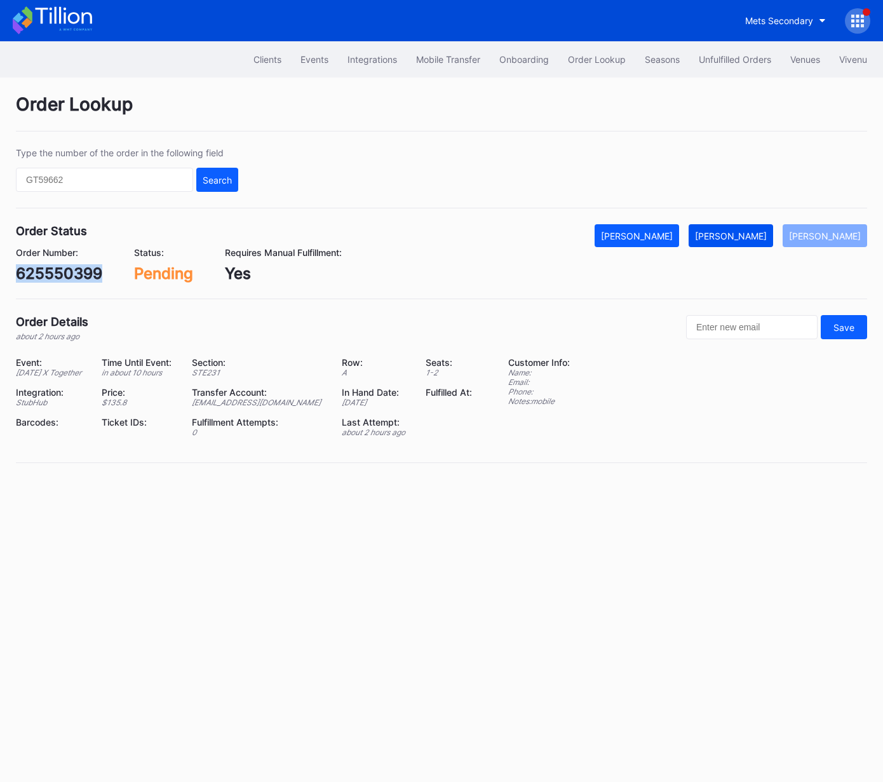
drag, startPoint x: 729, startPoint y: 234, endPoint x: 783, endPoint y: 240, distance: 54.4
click at [729, 233] on div "[PERSON_NAME]" at bounding box center [731, 236] width 72 height 11
click at [93, 270] on div "wnl6t96mq9x" at bounding box center [66, 273] width 100 height 18
copy div "wnl6t96mq9x"
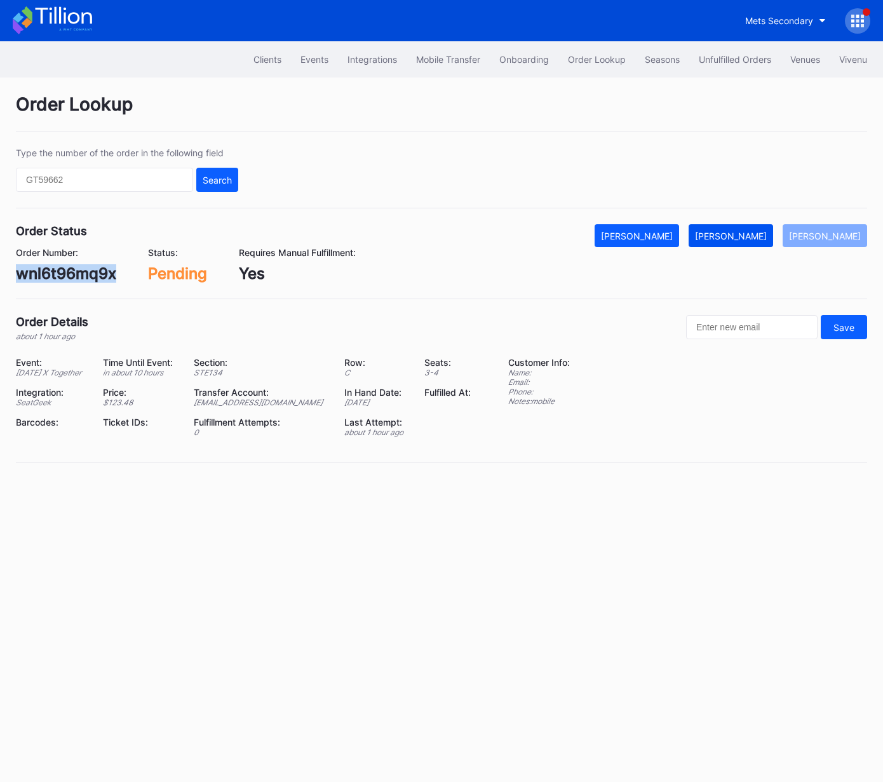
click at [743, 232] on div "[PERSON_NAME]" at bounding box center [731, 236] width 72 height 11
click at [79, 272] on div "625551767" at bounding box center [57, 273] width 82 height 18
copy div "625551767"
click at [767, 240] on div "[PERSON_NAME]" at bounding box center [731, 236] width 72 height 11
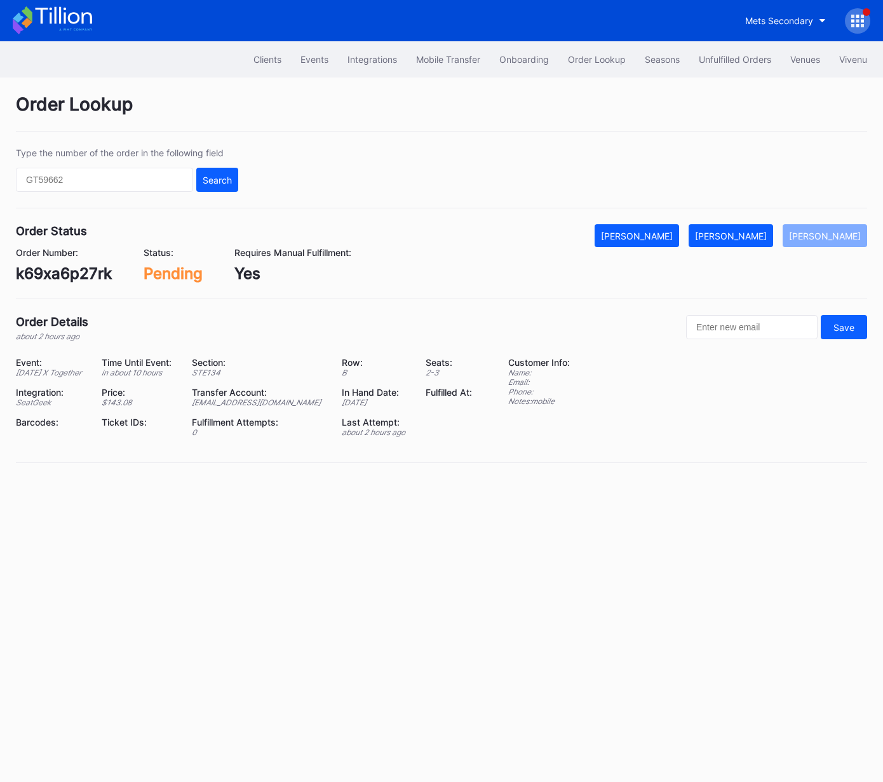
click at [74, 276] on div "k69xa6p27rk" at bounding box center [64, 273] width 96 height 18
click at [78, 275] on div "k69xa6p27rk" at bounding box center [64, 273] width 96 height 18
copy div "k69xa6p27rk"
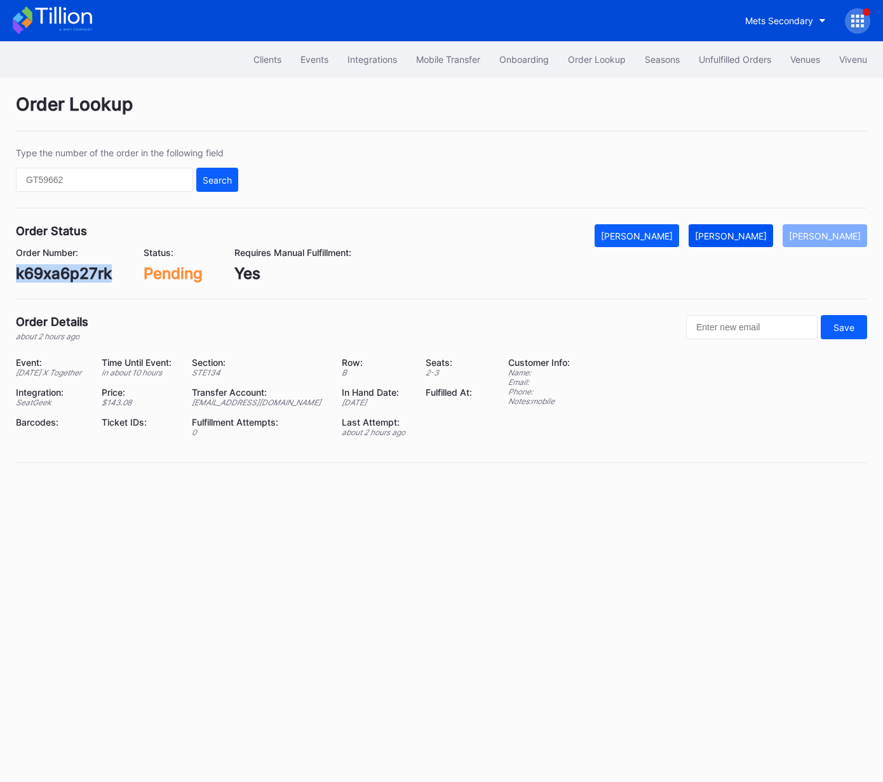
click at [743, 241] on button "[PERSON_NAME]" at bounding box center [731, 235] width 85 height 23
click at [92, 269] on div "625552202" at bounding box center [59, 273] width 86 height 18
copy div "625552202"
click at [745, 238] on div "[PERSON_NAME]" at bounding box center [731, 236] width 72 height 11
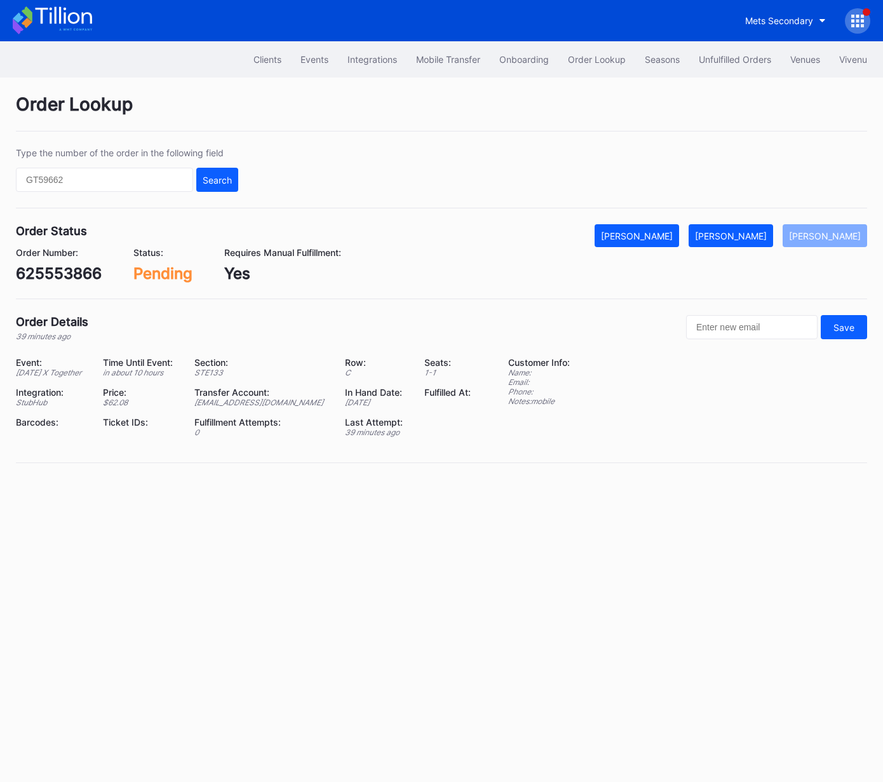
click at [55, 272] on div "625553866" at bounding box center [59, 273] width 86 height 18
copy div "625553866"
click at [754, 234] on div "[PERSON_NAME]" at bounding box center [731, 236] width 72 height 11
click at [95, 273] on div "rm96c30ywpo" at bounding box center [69, 273] width 107 height 18
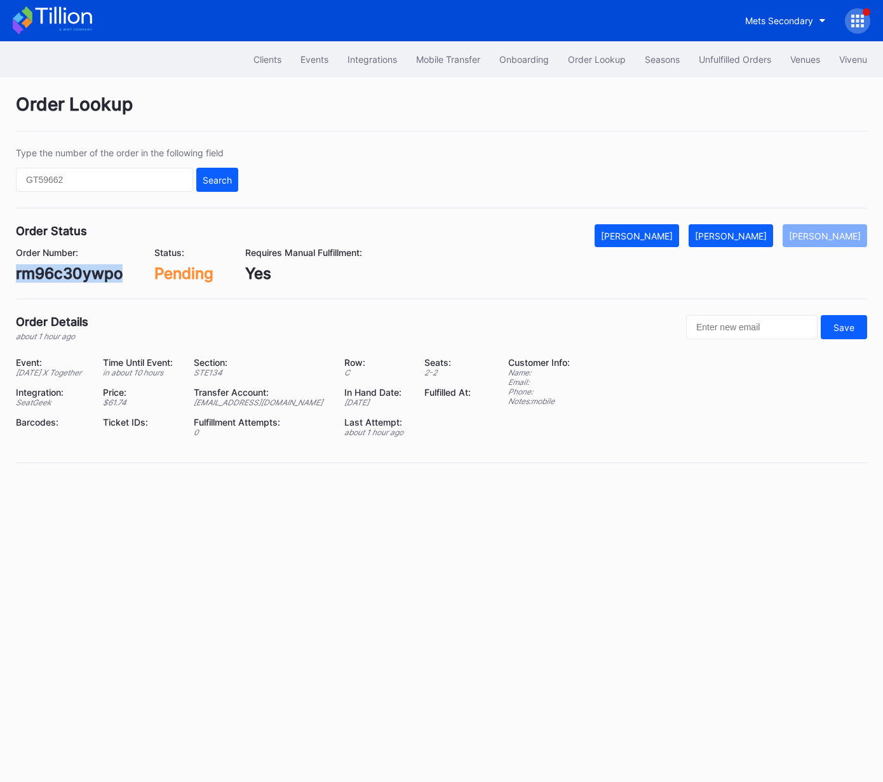
click at [95, 273] on div "rm96c30ywpo" at bounding box center [69, 273] width 107 height 18
copy div "rm96c30ywpo"
click at [761, 234] on div "[PERSON_NAME]" at bounding box center [731, 236] width 72 height 11
click at [67, 261] on div "Order Number: 625552690" at bounding box center [59, 265] width 86 height 36
click at [67, 263] on div "Order Number: 625552690" at bounding box center [59, 265] width 86 height 36
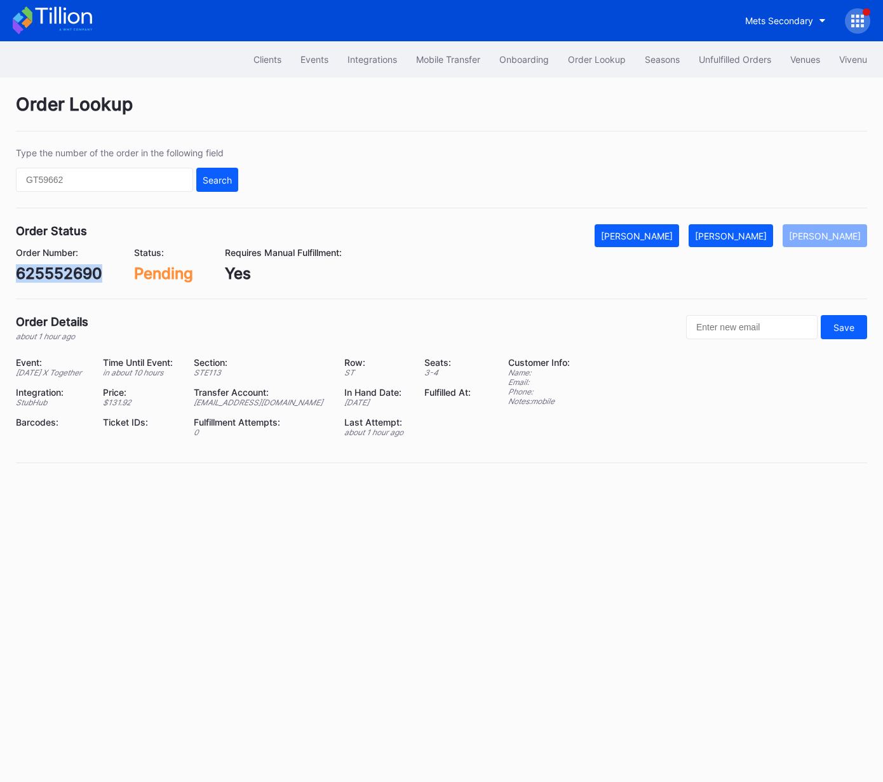
copy div "625552690"
click at [760, 236] on div "[PERSON_NAME]" at bounding box center [731, 236] width 72 height 11
click at [79, 273] on div "75925545" at bounding box center [54, 273] width 76 height 18
copy div "75925545"
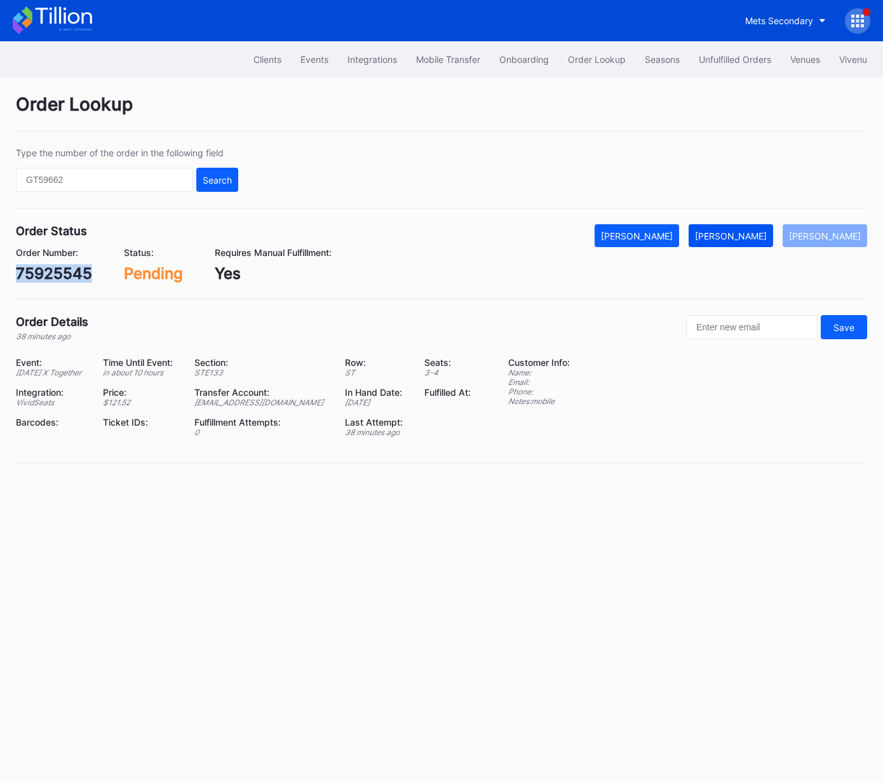
click at [746, 235] on div "[PERSON_NAME]" at bounding box center [731, 236] width 72 height 11
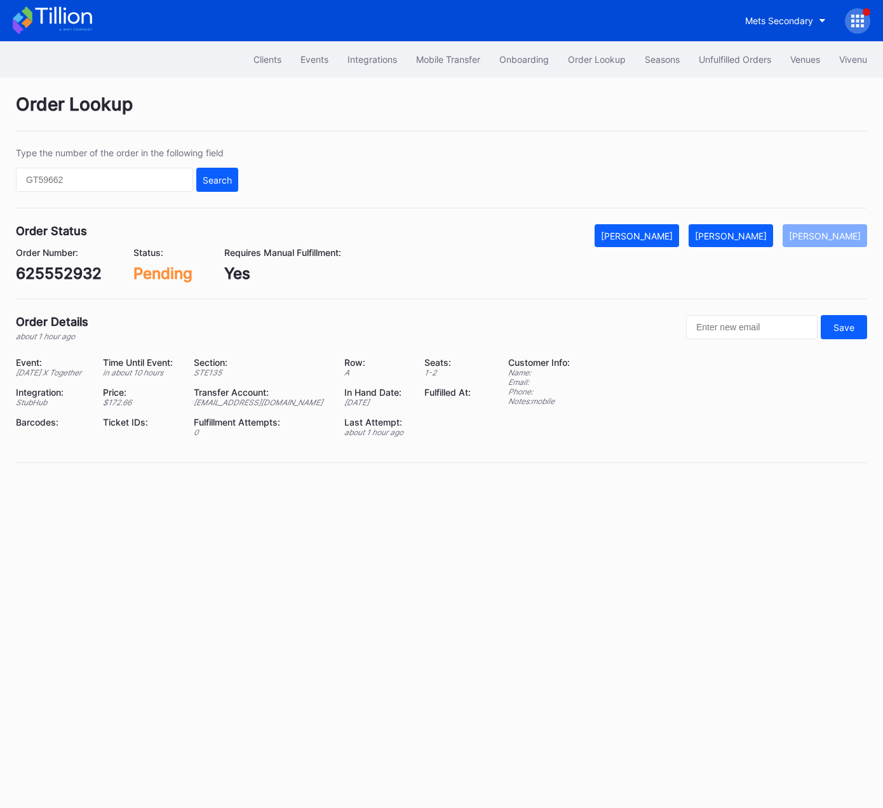
click at [96, 273] on div "625552932" at bounding box center [59, 273] width 86 height 18
copy div "625552932"
drag, startPoint x: 752, startPoint y: 233, endPoint x: 868, endPoint y: 136, distance: 151.1
click at [753, 233] on div "[PERSON_NAME]" at bounding box center [731, 236] width 72 height 11
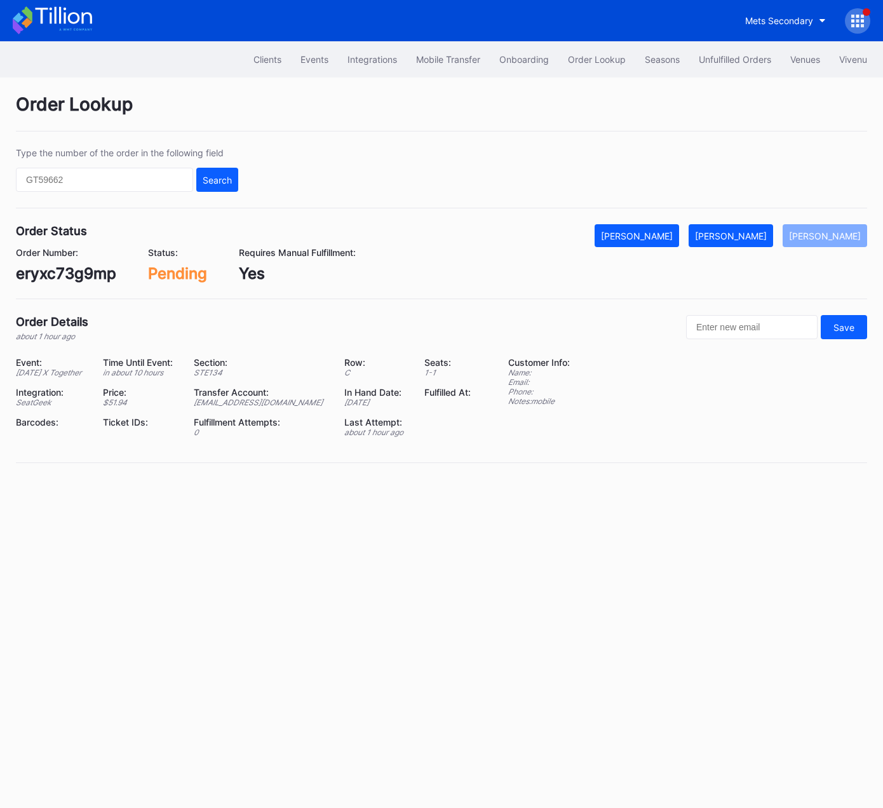
click at [83, 272] on div "eryxc73g9mp" at bounding box center [66, 273] width 100 height 18
drag, startPoint x: 83, startPoint y: 272, endPoint x: 471, endPoint y: 246, distance: 389.1
click at [83, 272] on div "eryxc73g9mp" at bounding box center [66, 273] width 100 height 18
copy div "eryxc73g9mp"
click at [764, 235] on div "[PERSON_NAME]" at bounding box center [731, 236] width 72 height 11
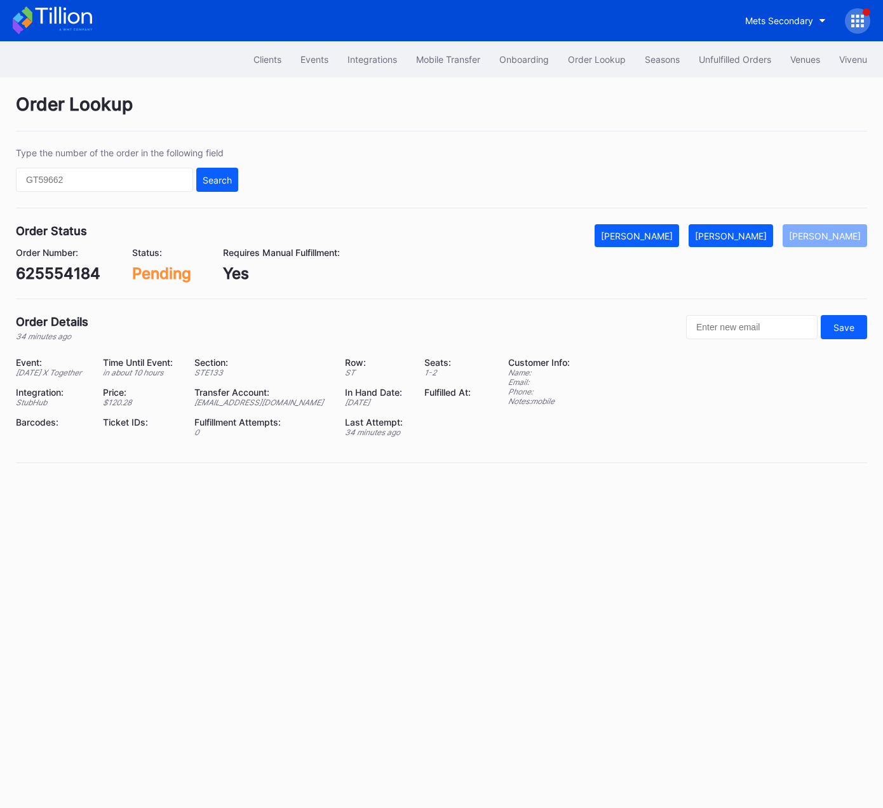
click at [64, 271] on div "625554184" at bounding box center [58, 273] width 85 height 18
copy div "625554184"
click at [742, 231] on div "[PERSON_NAME]" at bounding box center [731, 236] width 72 height 11
click at [71, 269] on div "625553254" at bounding box center [59, 273] width 86 height 18
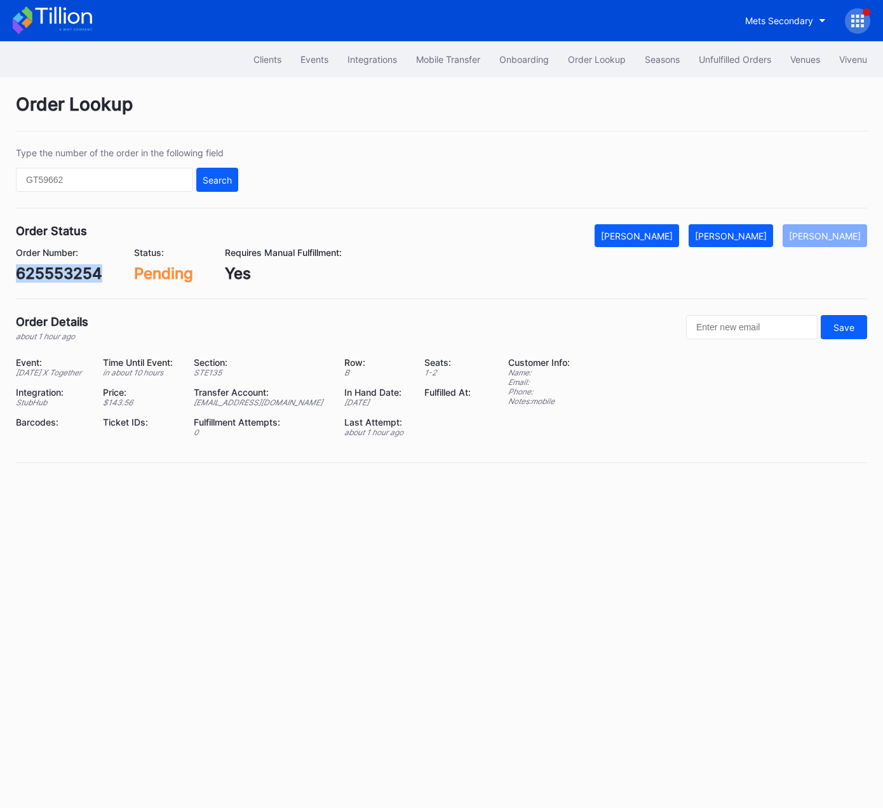
click at [71, 269] on div "625553254" at bounding box center [59, 273] width 86 height 18
copy div "625553254"
click at [762, 233] on div "[PERSON_NAME]" at bounding box center [731, 236] width 72 height 11
click at [71, 274] on div "wnl6t96m3qq" at bounding box center [67, 273] width 102 height 18
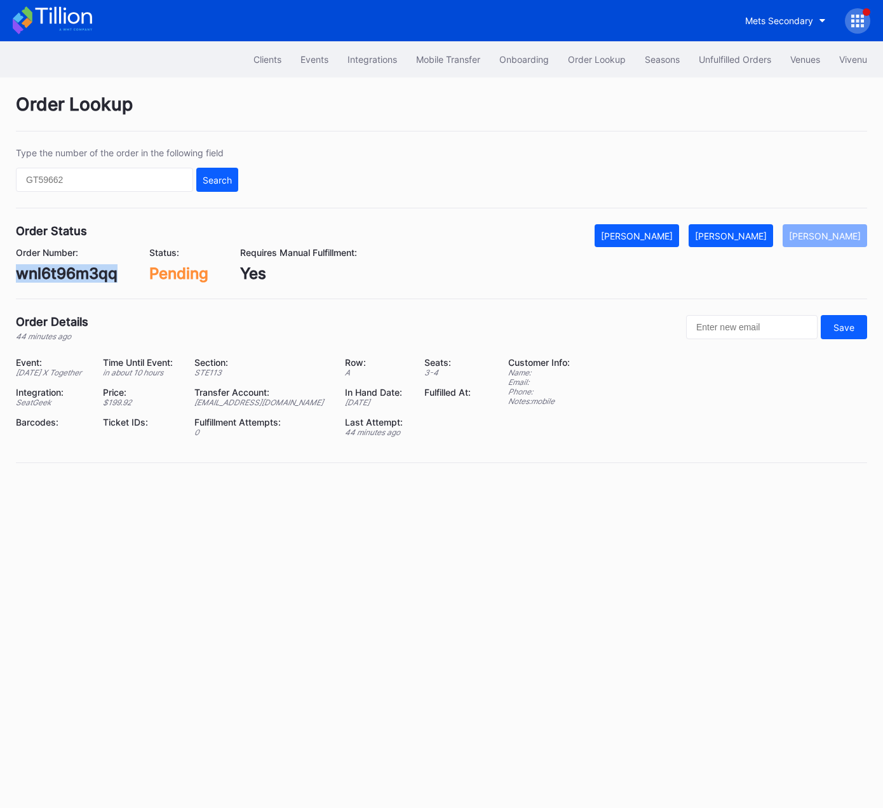
copy div "wnl6t96m3qq"
drag, startPoint x: 754, startPoint y: 237, endPoint x: 868, endPoint y: 250, distance: 114.5
click at [754, 237] on div "[PERSON_NAME]" at bounding box center [731, 236] width 72 height 11
click at [65, 276] on div "625553617" at bounding box center [57, 273] width 83 height 18
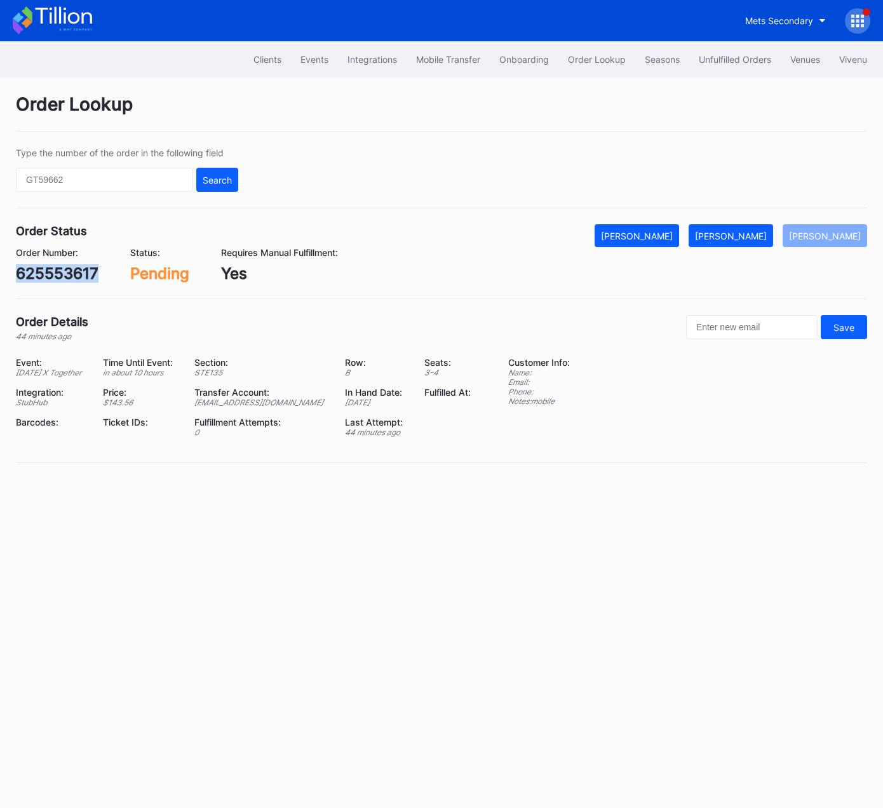
copy div "625553617"
drag, startPoint x: 742, startPoint y: 233, endPoint x: 864, endPoint y: 156, distance: 144.4
click at [742, 233] on div "[PERSON_NAME]" at bounding box center [731, 236] width 72 height 11
click at [78, 274] on div "829698761" at bounding box center [57, 273] width 83 height 18
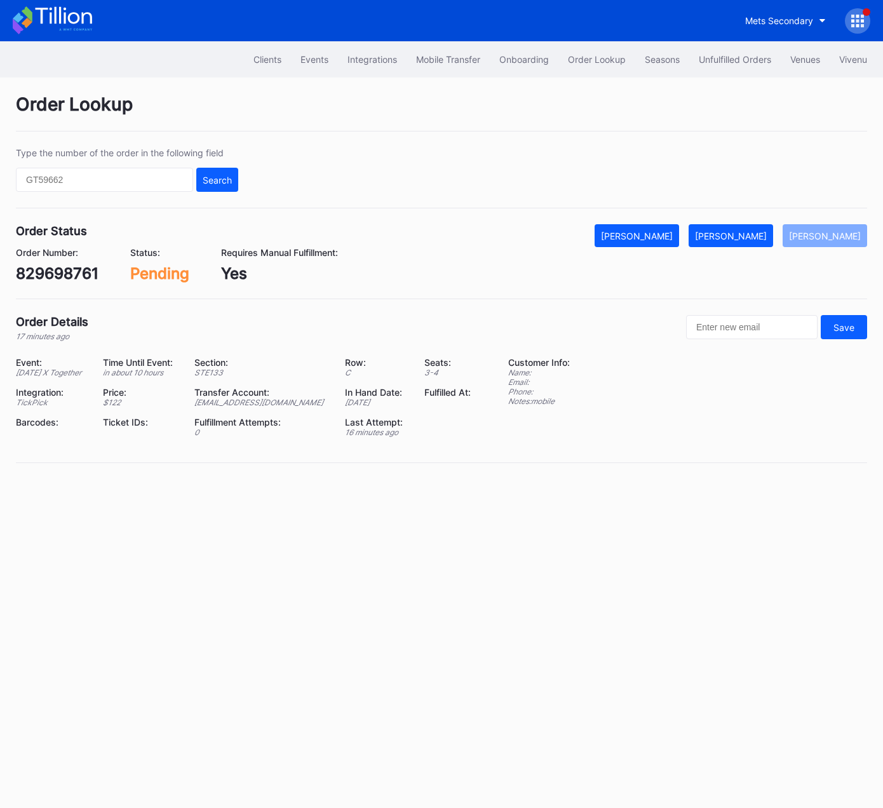
click at [72, 273] on div "829698761" at bounding box center [57, 273] width 83 height 18
copy div "829698761"
click at [743, 232] on div "Mark Fulfilled" at bounding box center [731, 236] width 72 height 11
click at [68, 274] on div "625555299" at bounding box center [59, 273] width 86 height 18
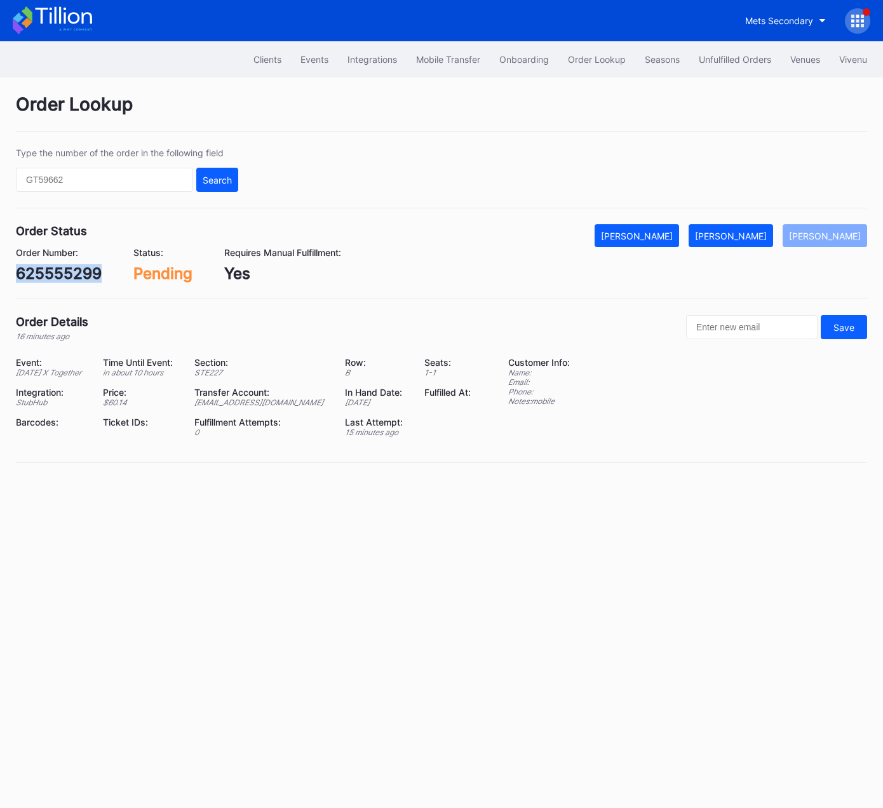
click at [68, 274] on div "625555299" at bounding box center [59, 273] width 86 height 18
copy div "625555299"
drag, startPoint x: 753, startPoint y: 234, endPoint x: 861, endPoint y: 189, distance: 117.3
click at [754, 234] on div "[PERSON_NAME]" at bounding box center [731, 236] width 72 height 11
click at [57, 271] on div "75926026" at bounding box center [54, 273] width 76 height 18
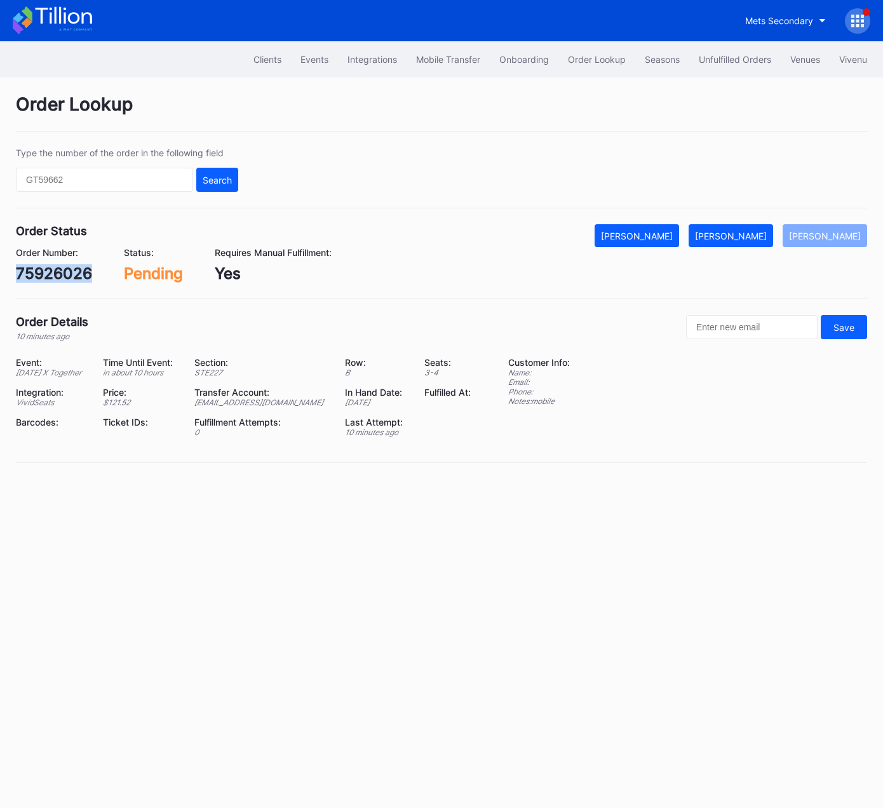
click at [57, 271] on div "75926026" at bounding box center [54, 273] width 76 height 18
copy div "75926026"
click at [746, 233] on div "[PERSON_NAME]" at bounding box center [731, 236] width 72 height 11
click at [88, 278] on div "vnk6tqle773" at bounding box center [61, 273] width 91 height 18
click at [89, 278] on div "vnk6tqle773" at bounding box center [61, 273] width 91 height 18
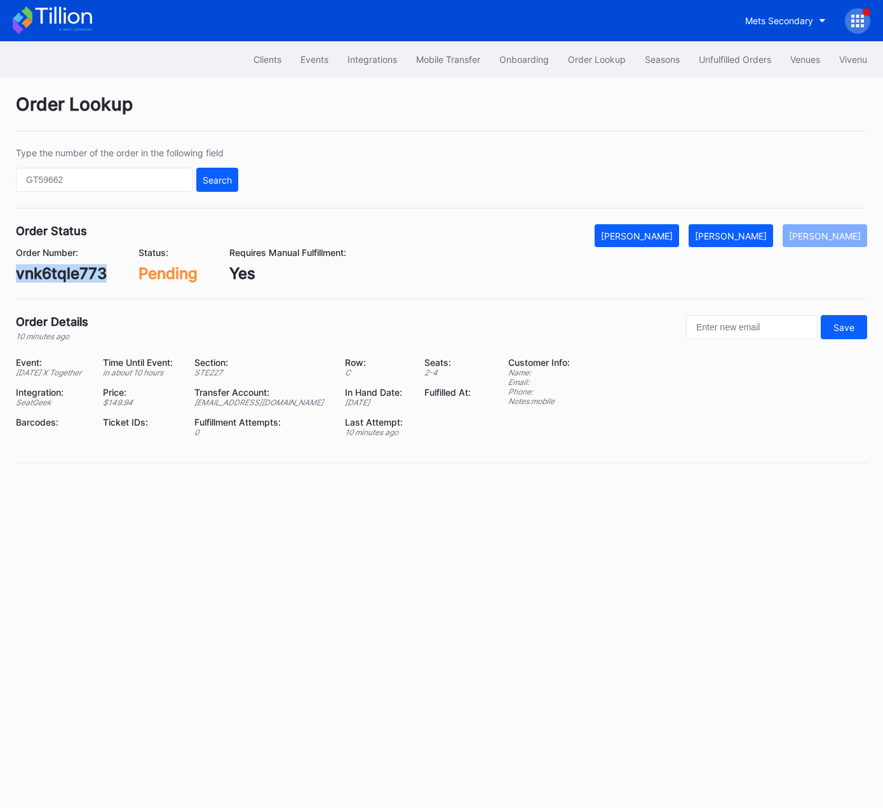
copy div "vnk6tqle773"
drag, startPoint x: 763, startPoint y: 236, endPoint x: 860, endPoint y: 191, distance: 107.8
click at [763, 236] on div "[PERSON_NAME]" at bounding box center [731, 236] width 72 height 11
click at [64, 273] on div "75921793" at bounding box center [52, 273] width 72 height 18
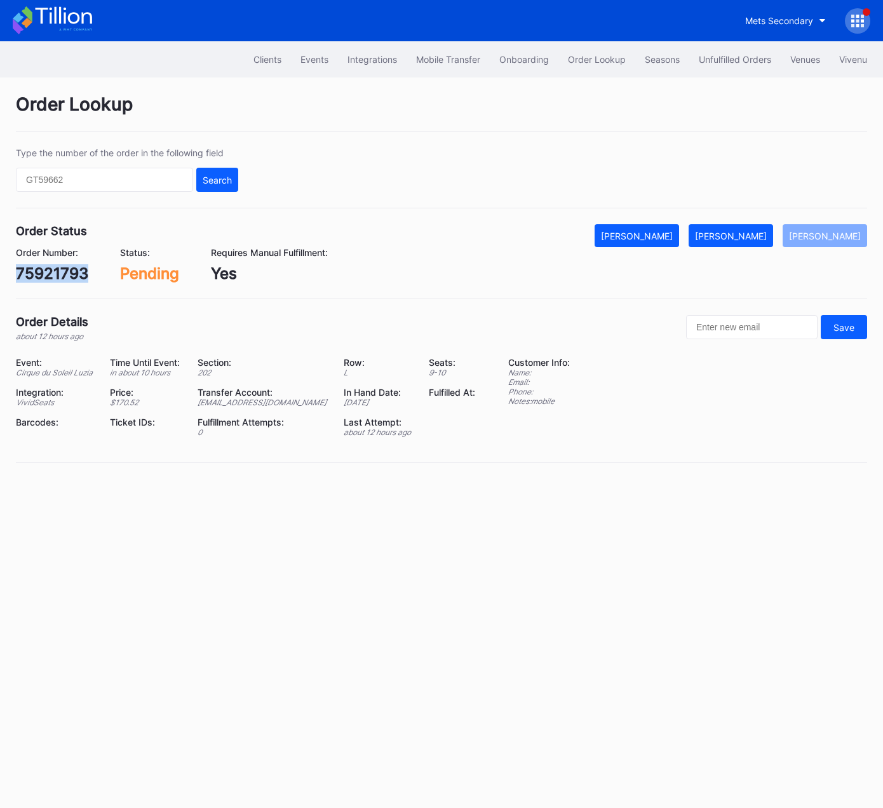
copy div "75921793"
click at [745, 232] on div "[PERSON_NAME]" at bounding box center [731, 236] width 72 height 11
click at [62, 266] on div "75921998" at bounding box center [52, 273] width 73 height 18
copy div "75921998"
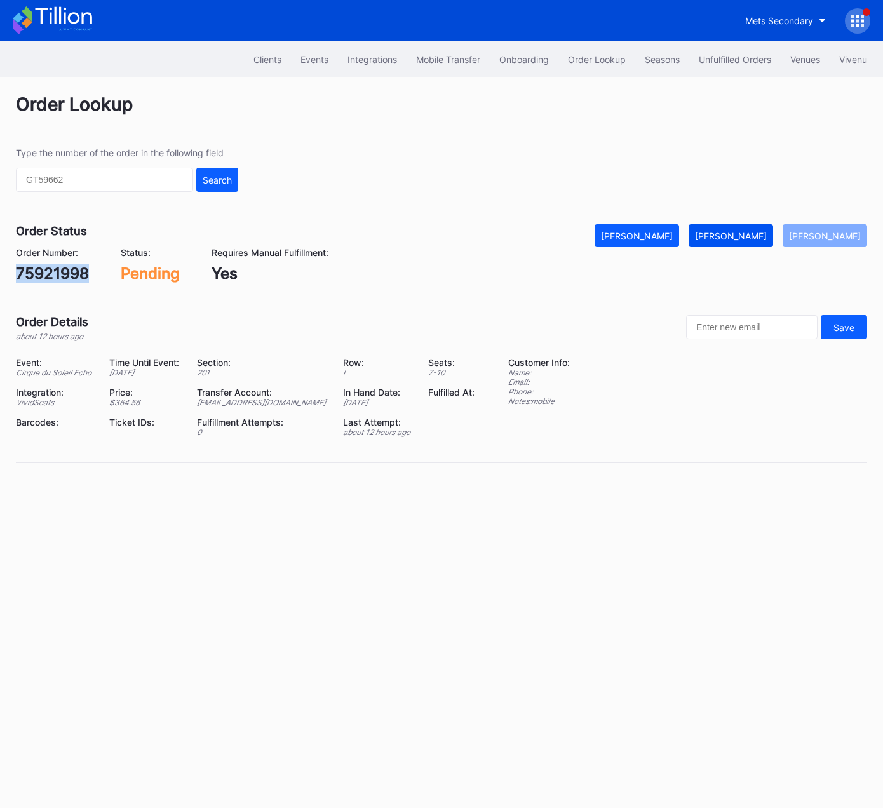
click at [750, 233] on div "[PERSON_NAME]" at bounding box center [731, 236] width 72 height 11
click at [80, 272] on div "75925308" at bounding box center [54, 273] width 76 height 18
click at [81, 272] on div "75925308" at bounding box center [54, 273] width 76 height 18
copy div "75925308"
drag, startPoint x: 744, startPoint y: 234, endPoint x: 872, endPoint y: 186, distance: 137.4
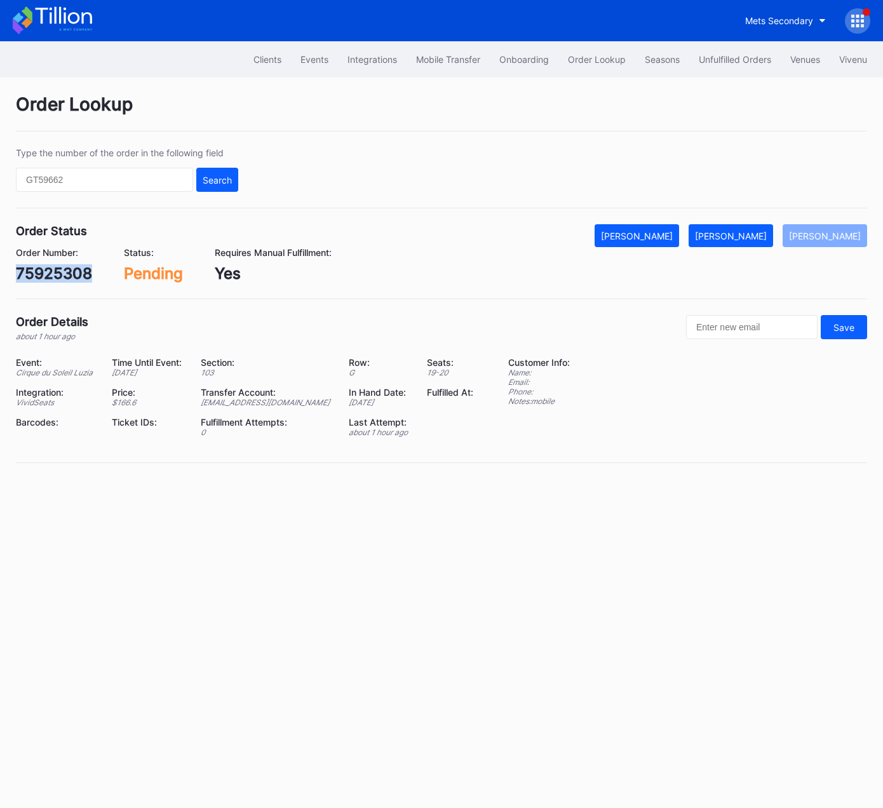
click at [747, 234] on div "[PERSON_NAME]" at bounding box center [731, 236] width 72 height 11
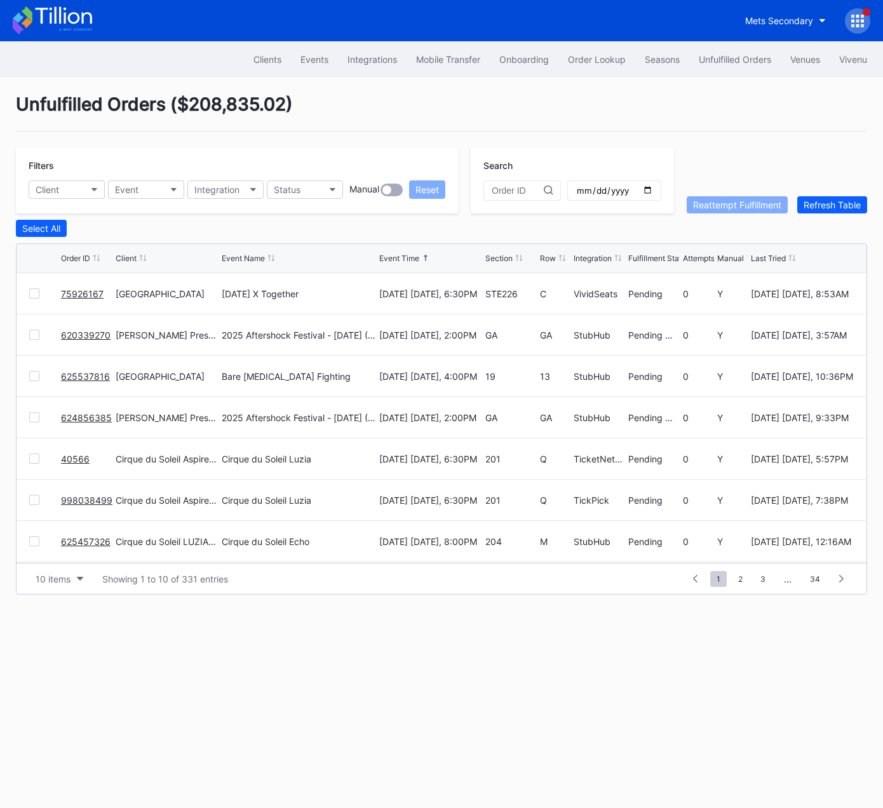
click at [89, 292] on link "75926167" at bounding box center [82, 293] width 43 height 11
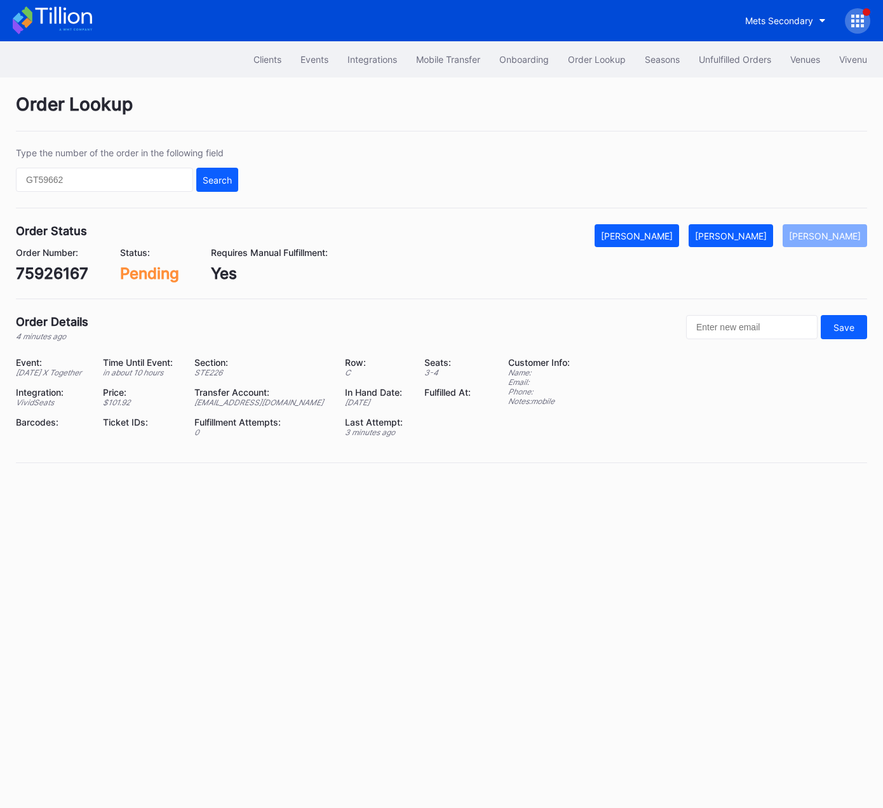
click at [51, 276] on div "75926167" at bounding box center [52, 273] width 72 height 18
copy div "75926167"
click at [752, 231] on div "[PERSON_NAME]" at bounding box center [731, 236] width 72 height 11
